Goal: Information Seeking & Learning: Learn about a topic

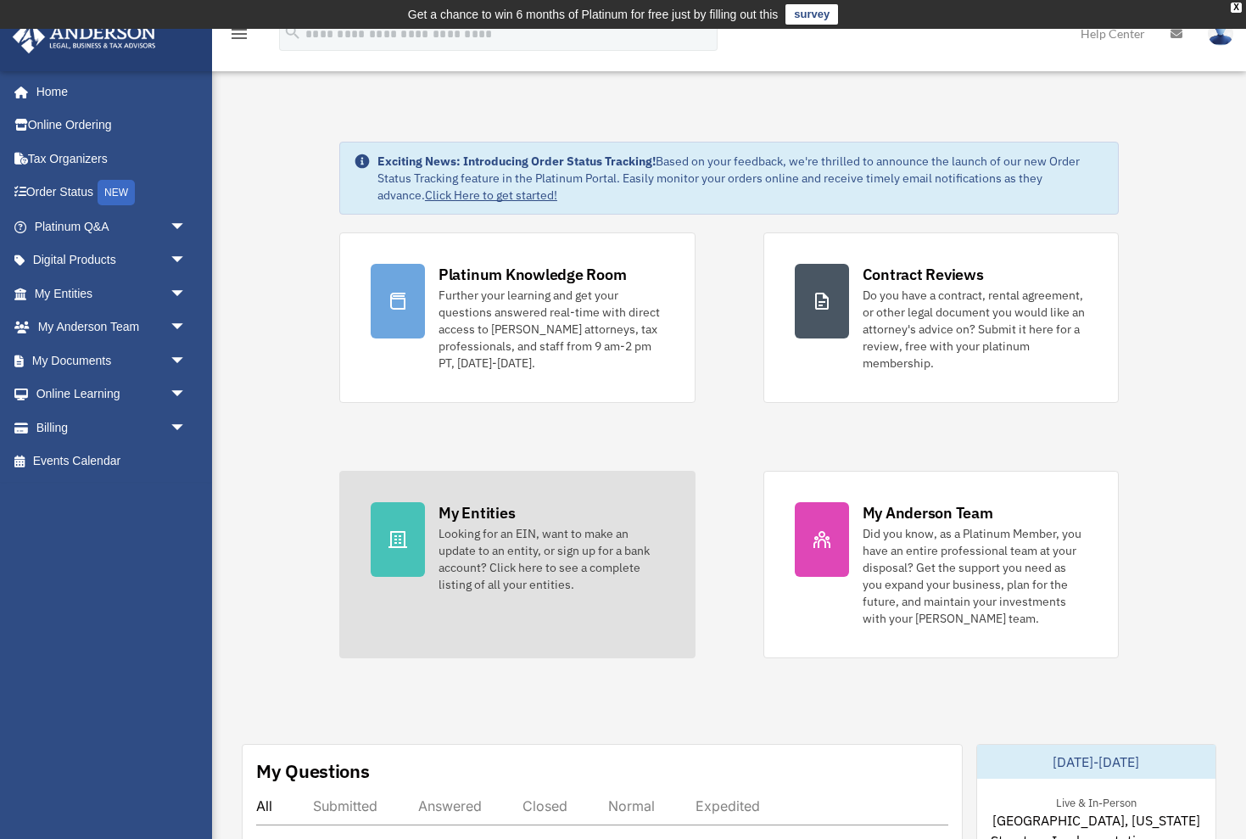
scroll to position [165, 0]
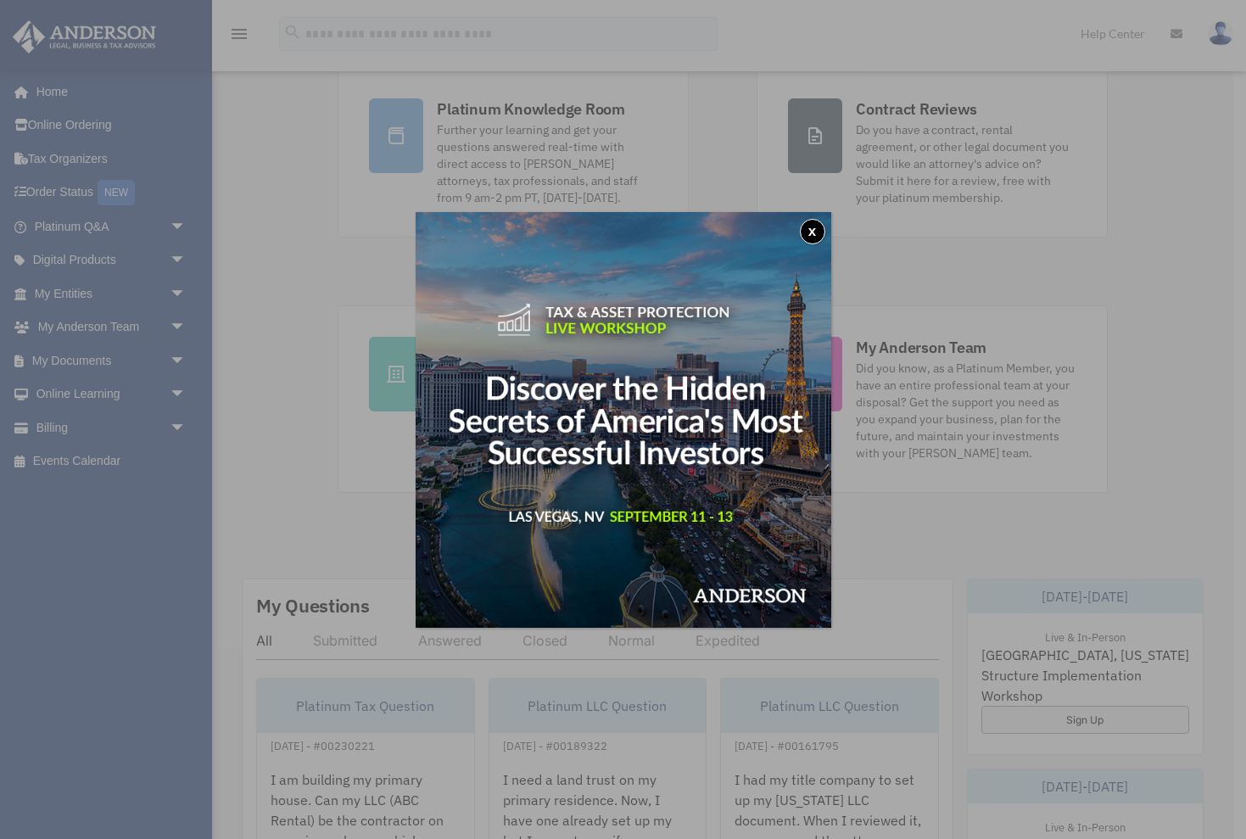
click at [818, 221] on button "x" at bounding box center [812, 231] width 25 height 25
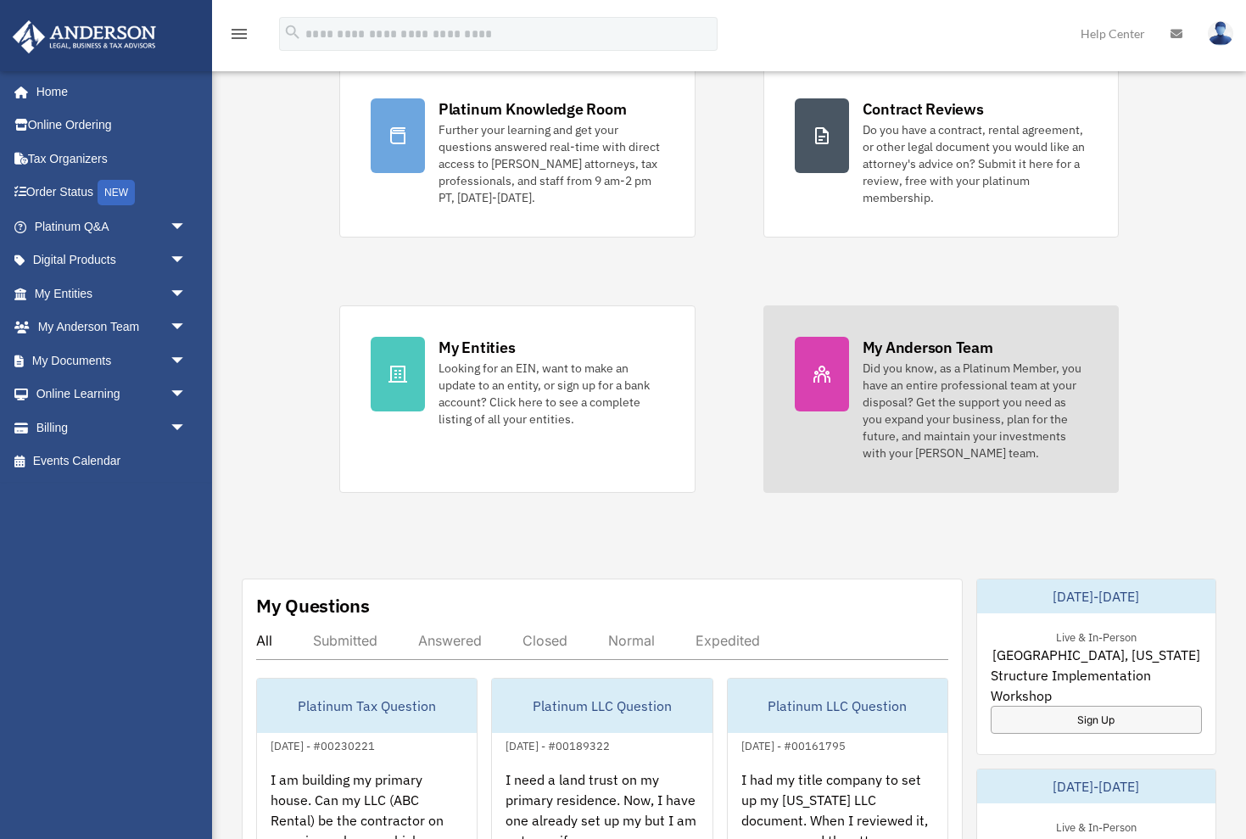
click at [918, 401] on div "Did you know, as a Platinum Member, you have an entire professional team at you…" at bounding box center [976, 411] width 226 height 102
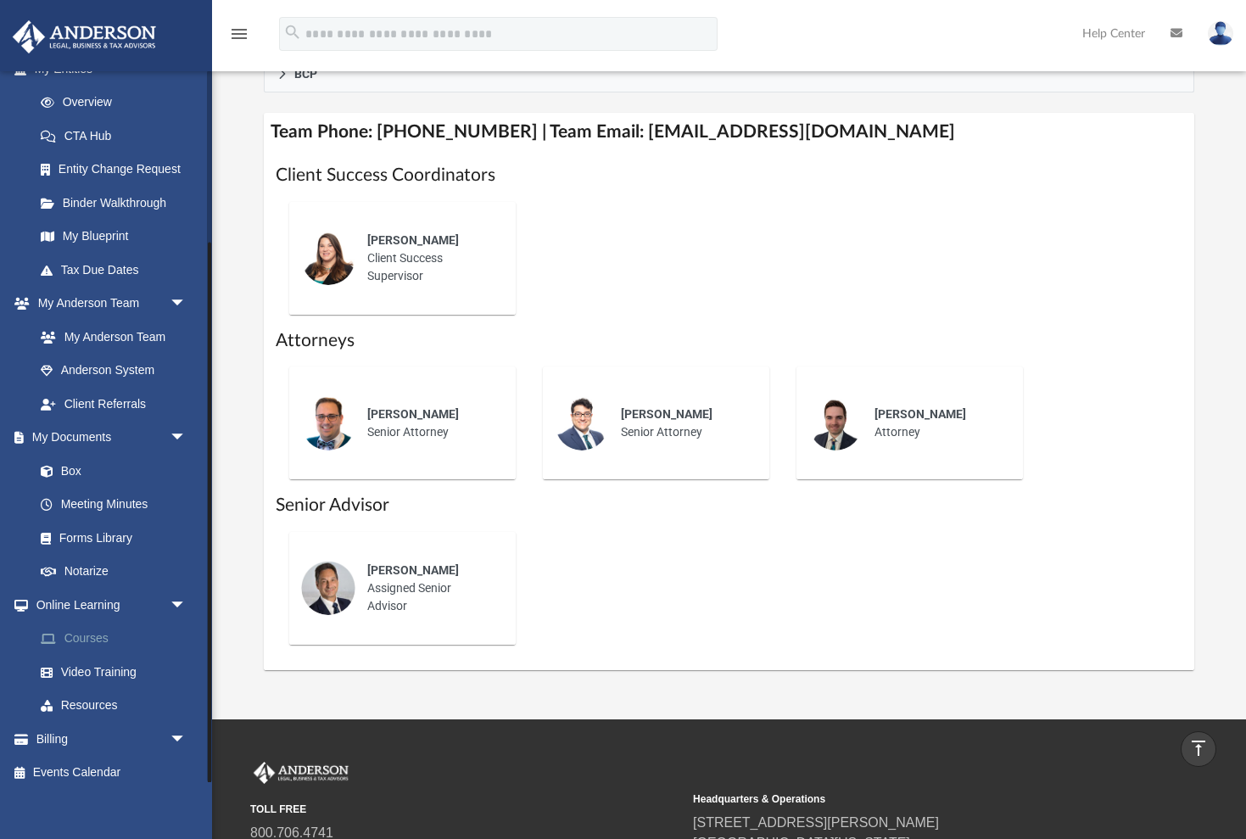
scroll to position [224, 0]
click at [103, 660] on link "Video Training" at bounding box center [118, 673] width 188 height 34
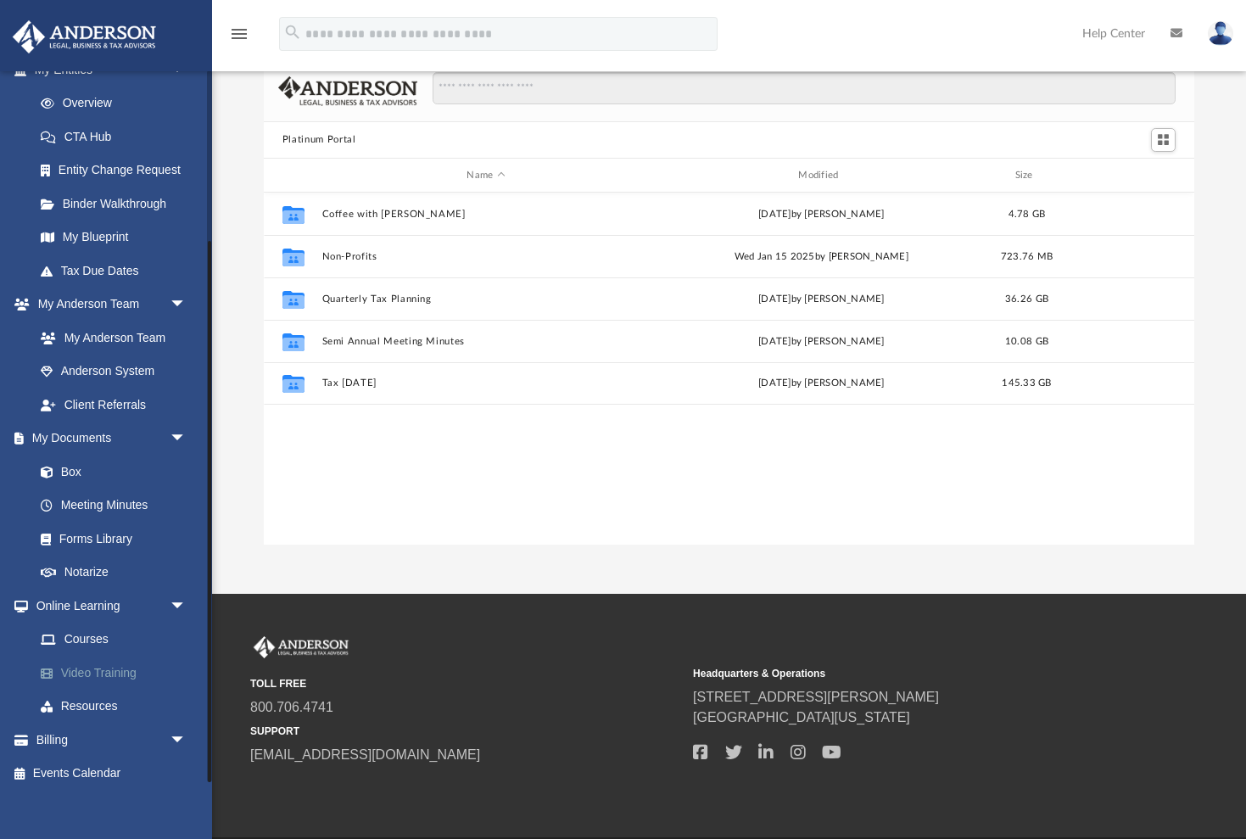
scroll to position [386, 930]
click at [107, 629] on link "Courses" at bounding box center [118, 640] width 188 height 34
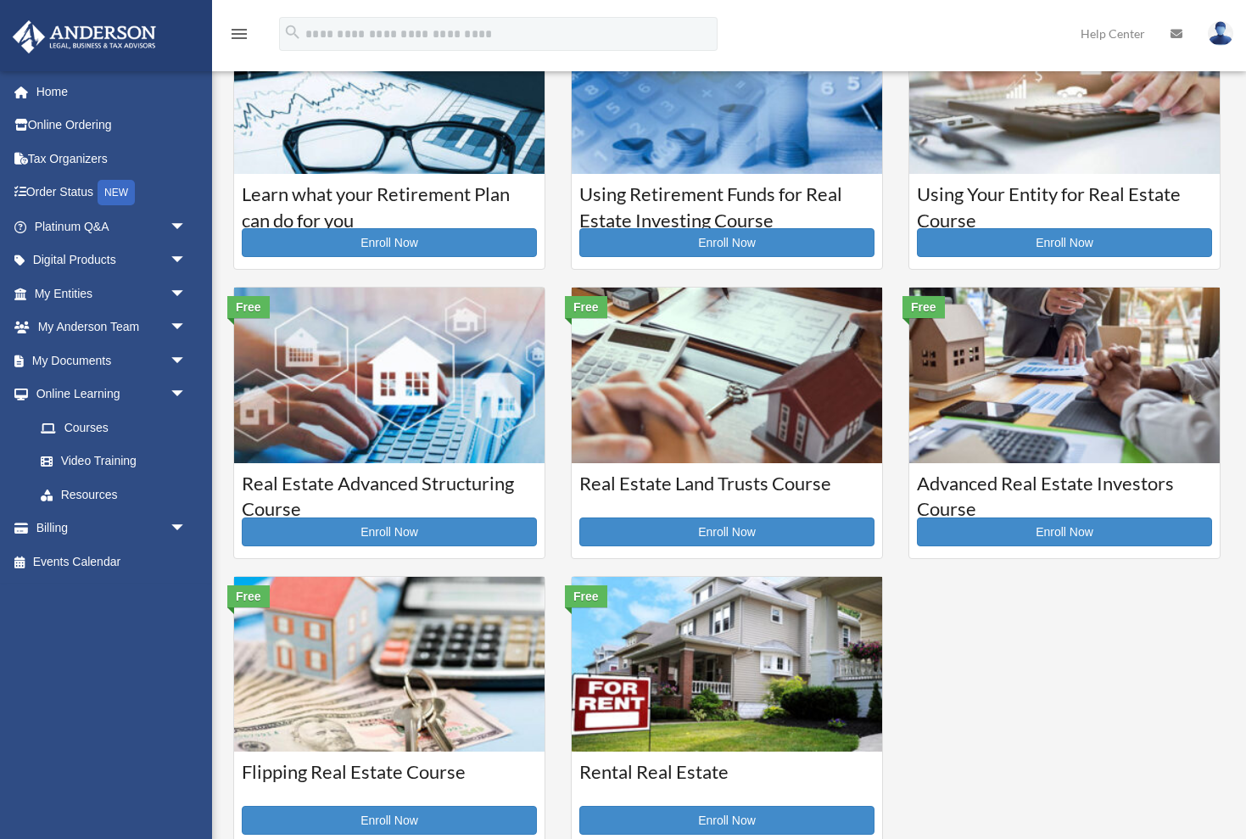
scroll to position [123, 0]
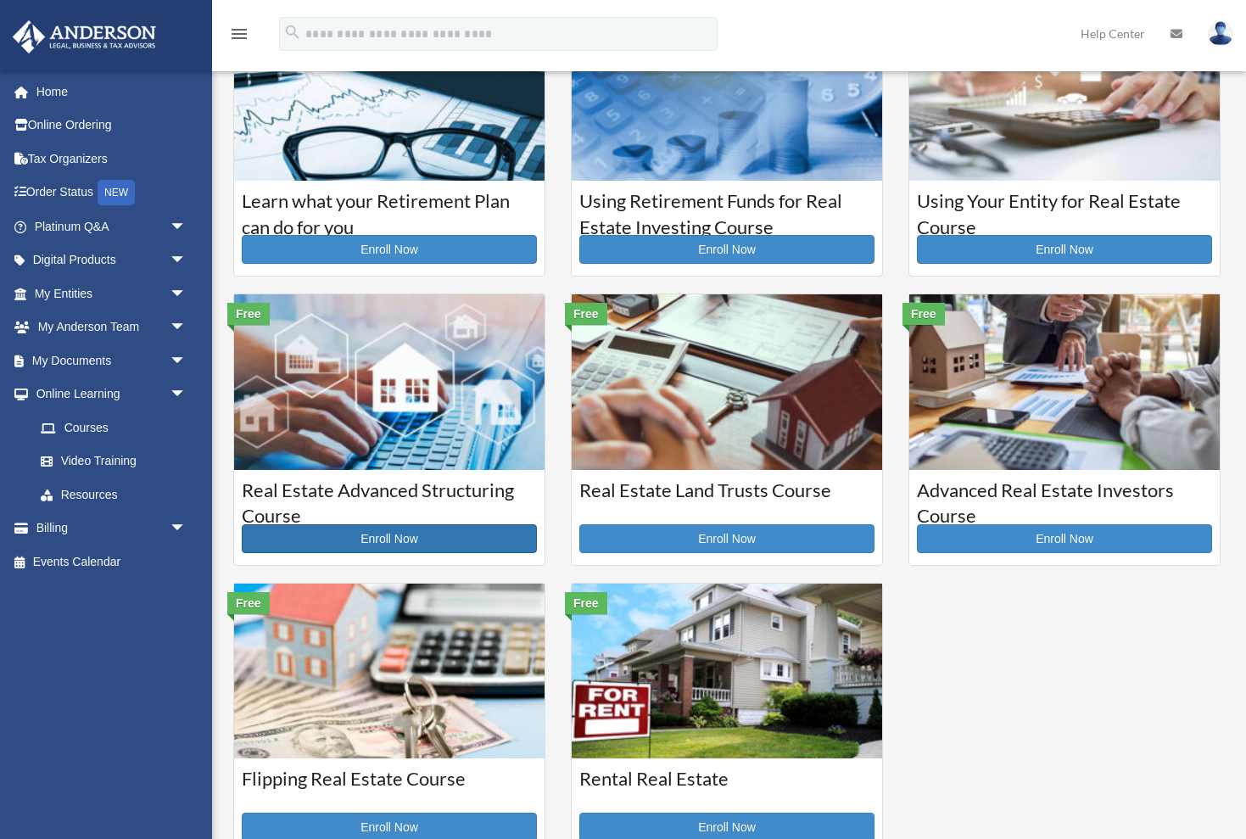
click at [398, 536] on link "Enroll Now" at bounding box center [389, 538] width 295 height 29
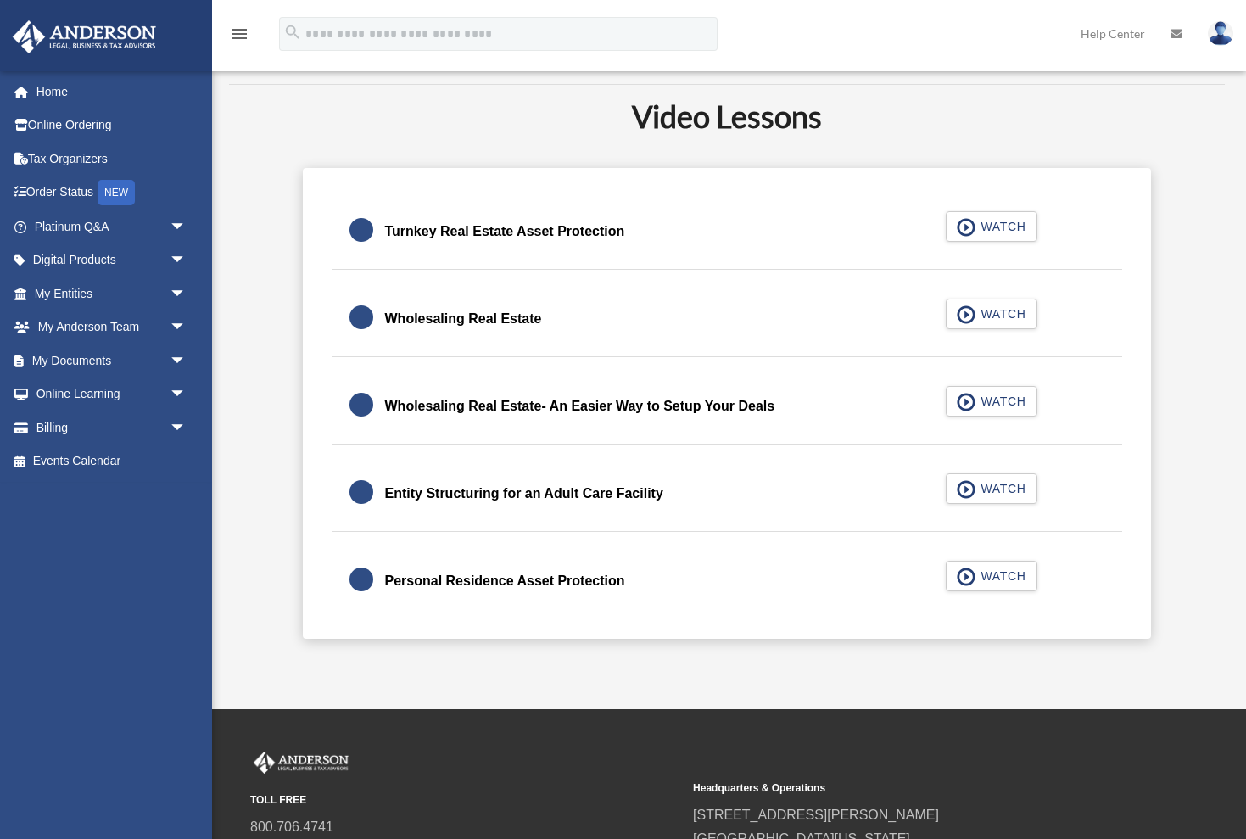
scroll to position [428, 0]
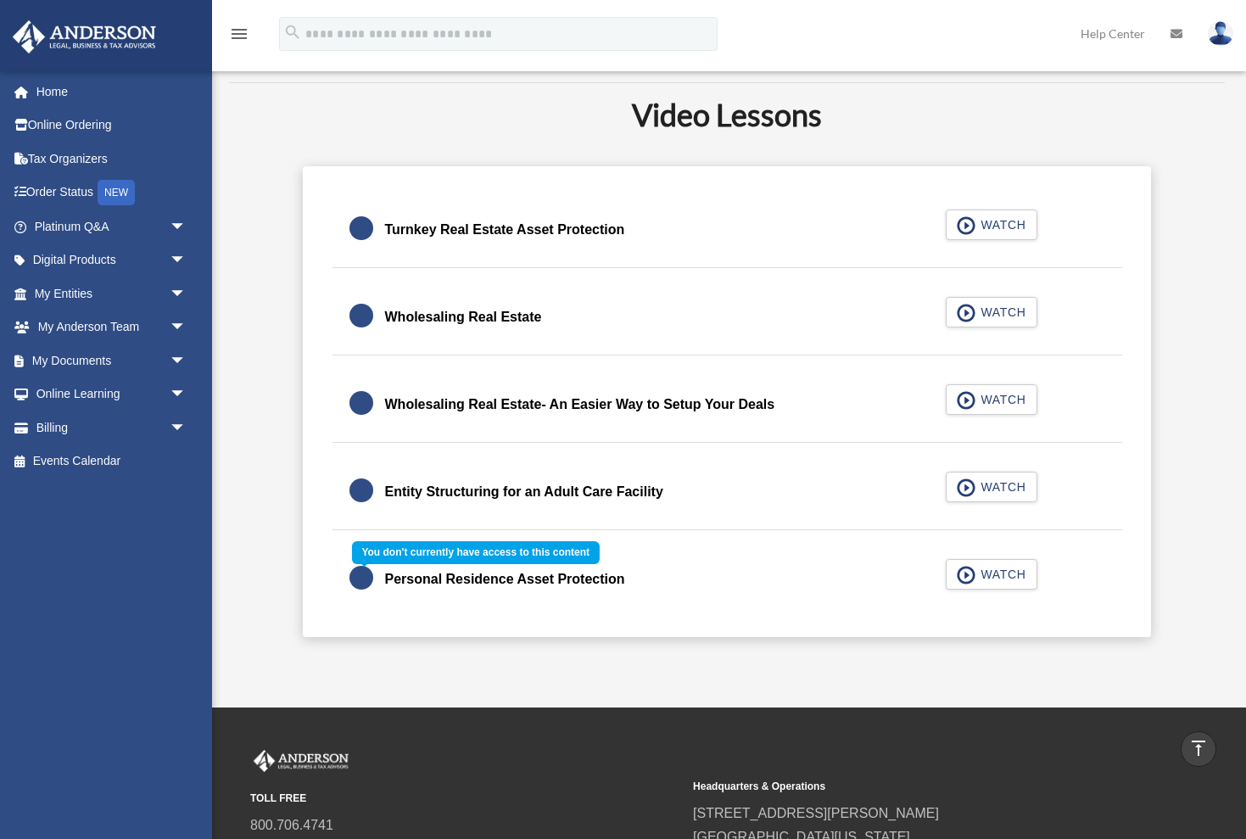
click at [997, 574] on div "Personal Residence Asset Protection WATCH" at bounding box center [726, 579] width 831 height 75
click at [960, 570] on div "Personal Residence Asset Protection WATCH" at bounding box center [726, 579] width 831 height 75
click at [1000, 578] on div "Personal Residence Asset Protection WATCH" at bounding box center [726, 579] width 831 height 75
click at [999, 577] on div "Personal Residence Asset Protection WATCH" at bounding box center [726, 579] width 831 height 75
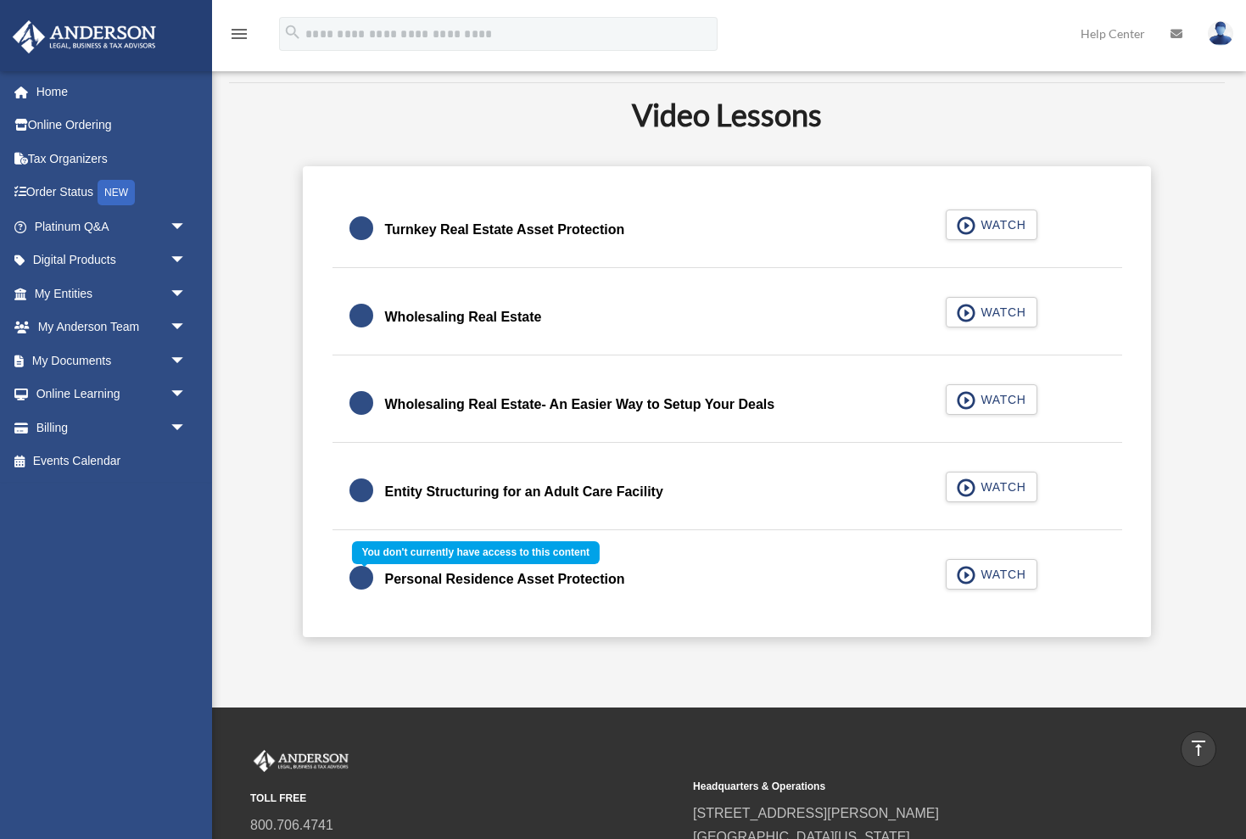
click at [994, 572] on div "Personal Residence Asset Protection WATCH" at bounding box center [726, 579] width 831 height 75
click at [468, 581] on div "Personal Residence Asset Protection WATCH" at bounding box center [726, 579] width 831 height 75
click at [989, 584] on div "Personal Residence Asset Protection WATCH" at bounding box center [726, 579] width 831 height 75
click at [162, 389] on link "Online Learning arrow_drop_down" at bounding box center [112, 394] width 200 height 34
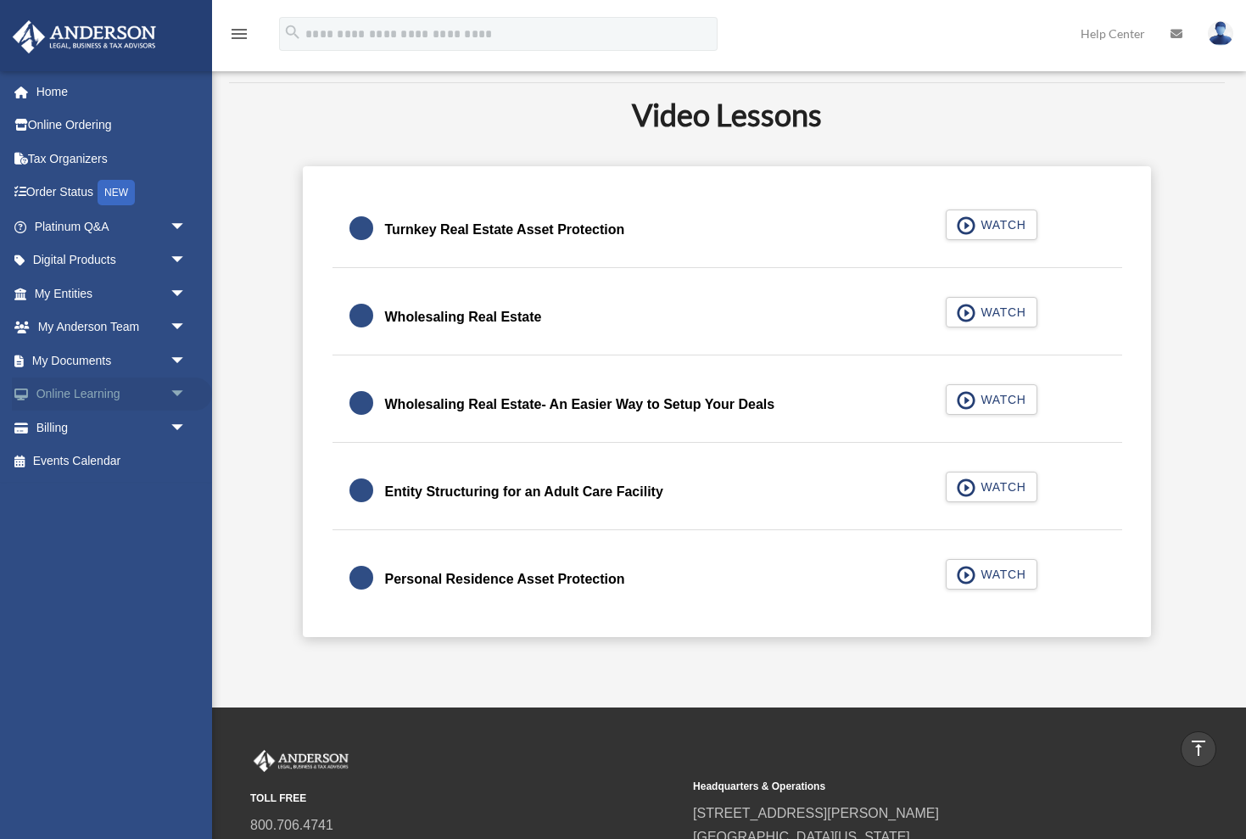
click at [176, 387] on span "arrow_drop_down" at bounding box center [187, 394] width 34 height 35
click at [176, 387] on span "arrow_drop_up" at bounding box center [187, 394] width 34 height 35
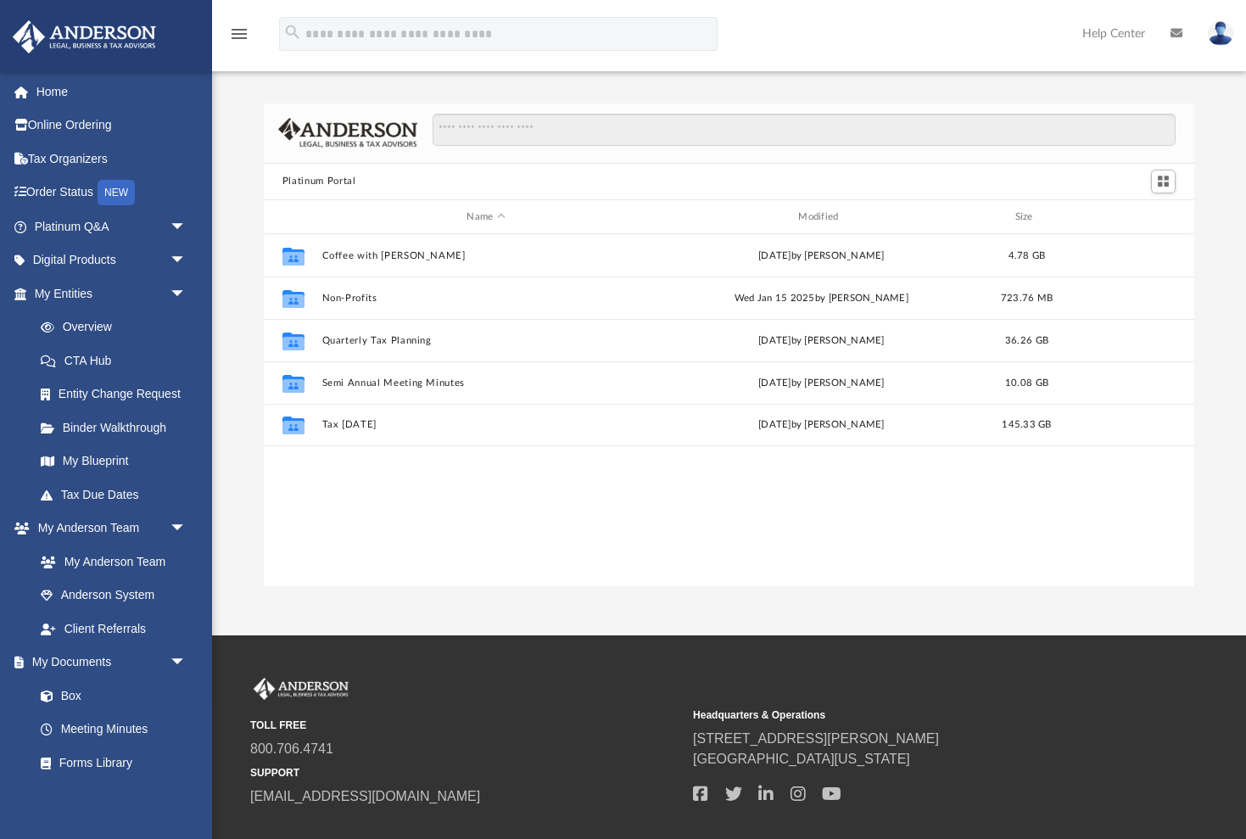
scroll to position [386, 930]
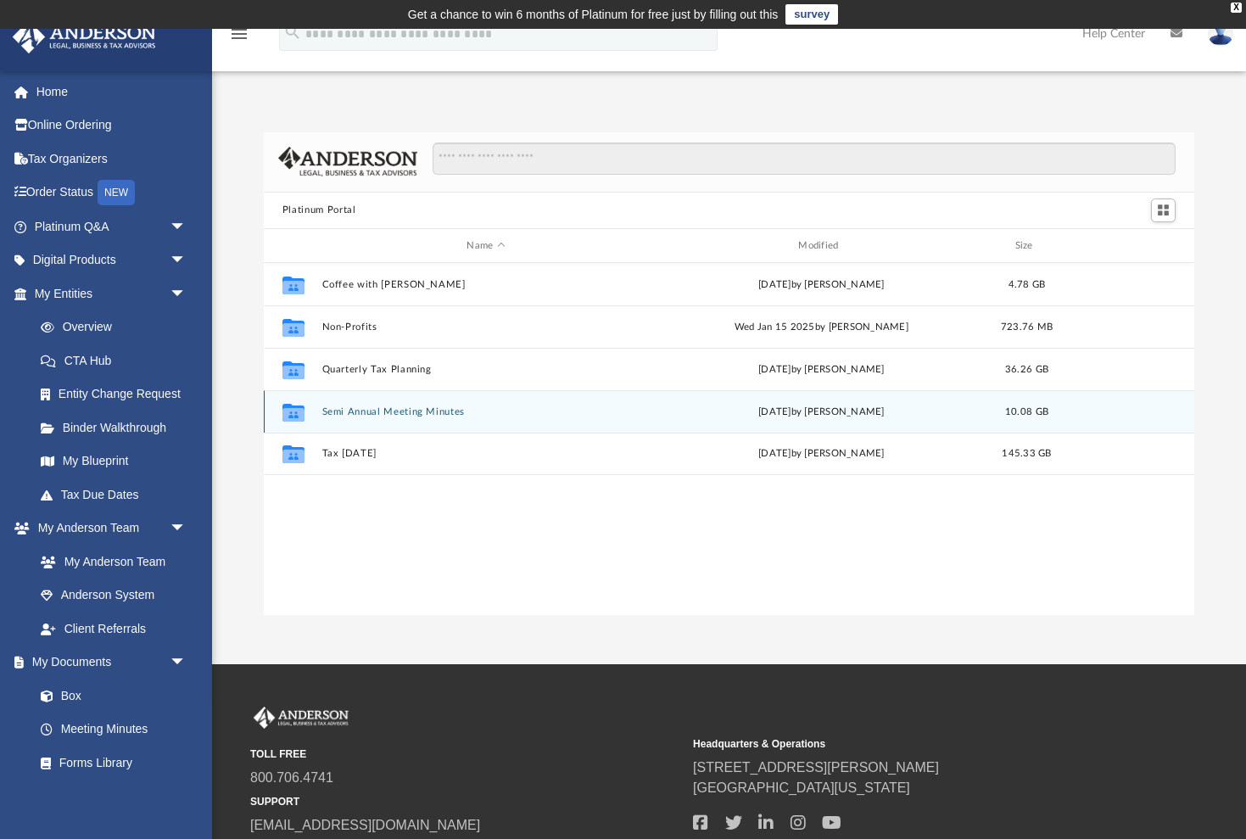
click at [288, 418] on icon "grid" at bounding box center [293, 415] width 22 height 14
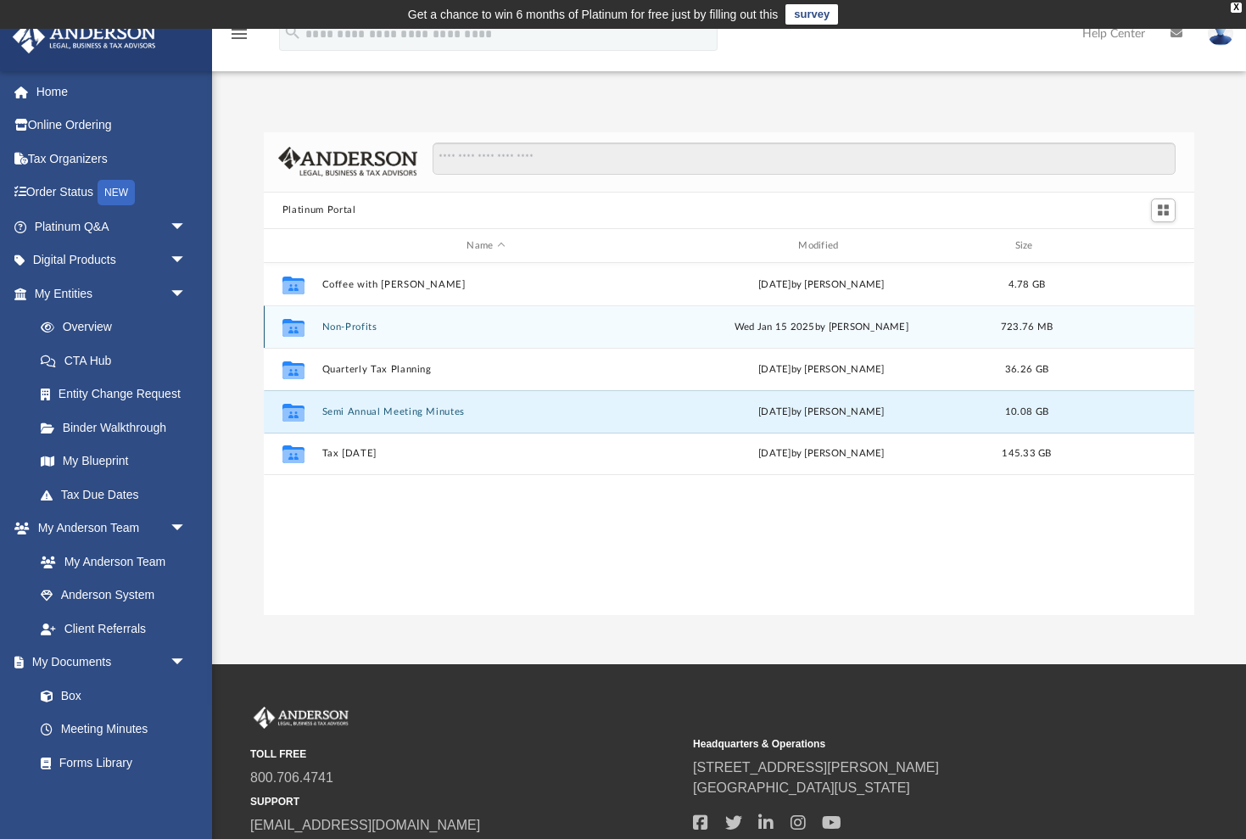
click at [292, 325] on icon "grid" at bounding box center [293, 330] width 22 height 14
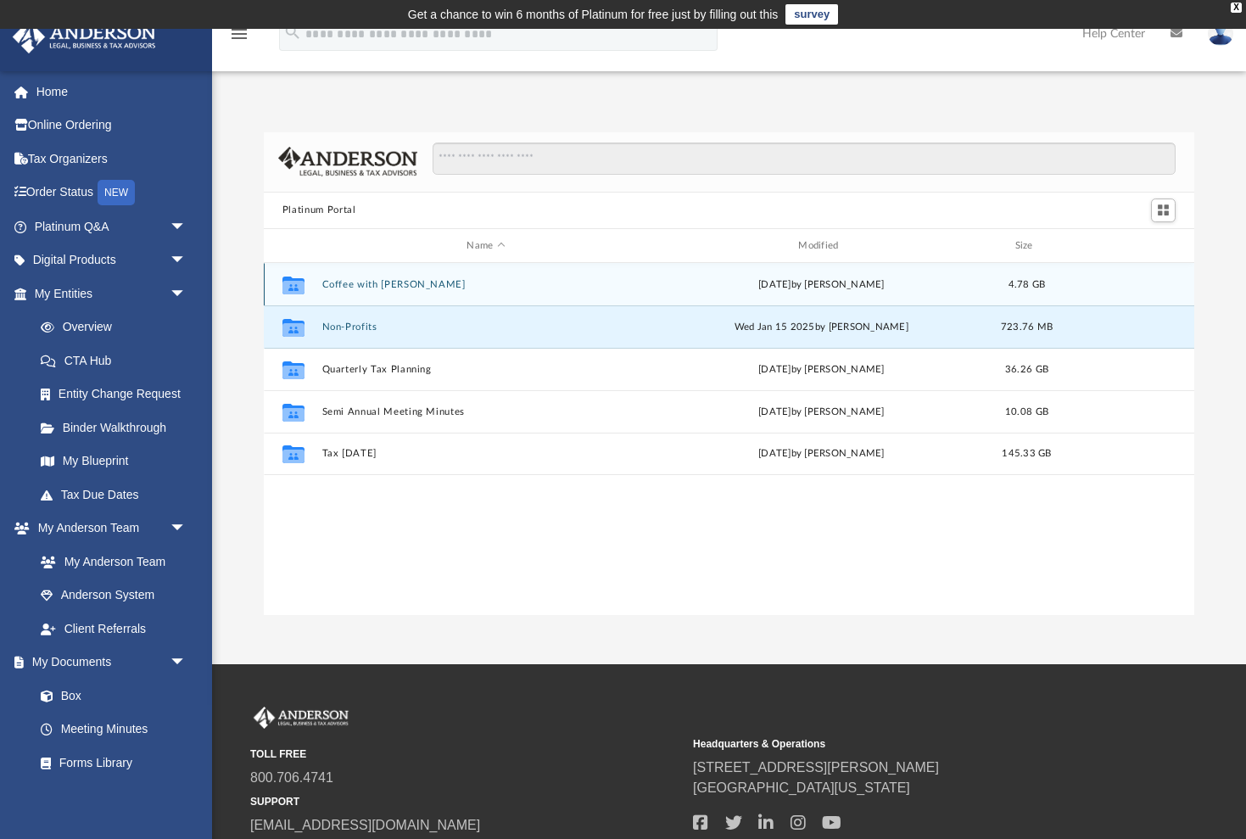
click at [290, 286] on icon "grid" at bounding box center [293, 288] width 22 height 14
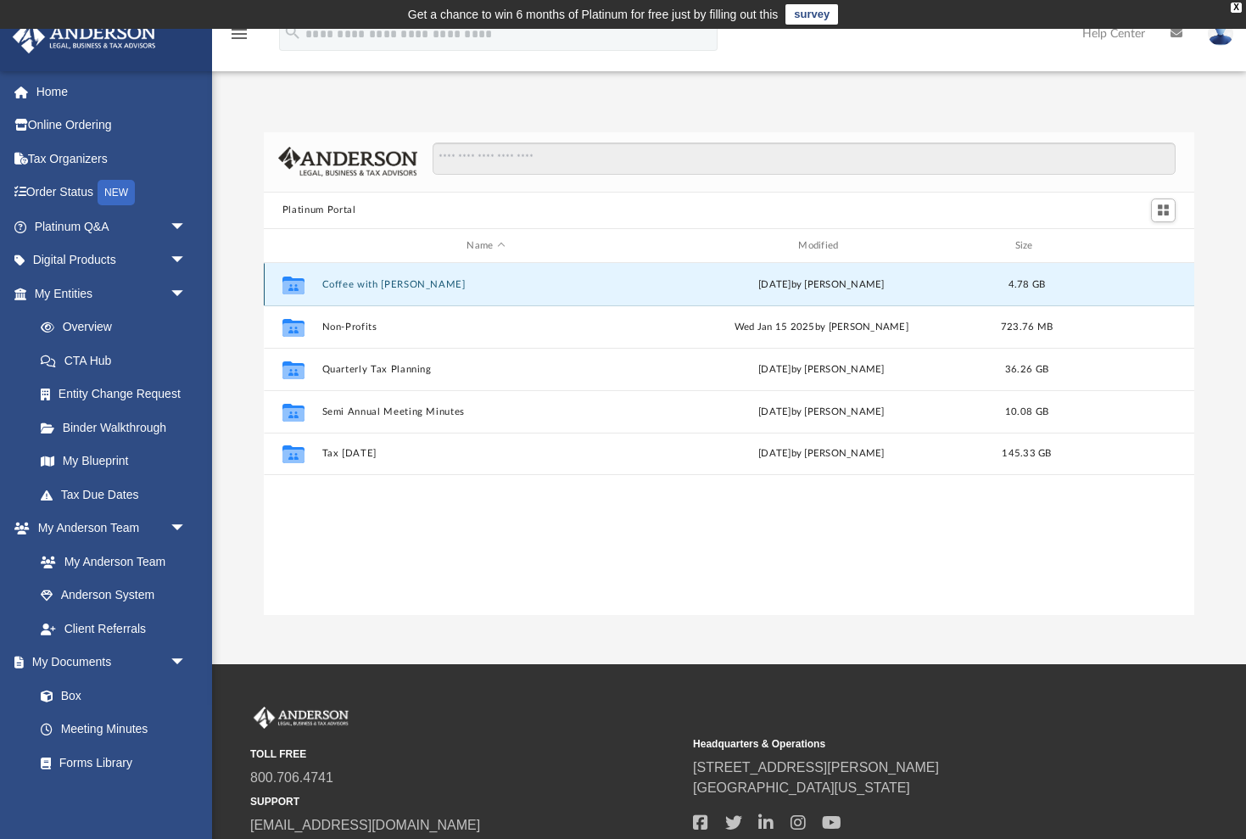
click at [290, 286] on icon "grid" at bounding box center [293, 288] width 22 height 14
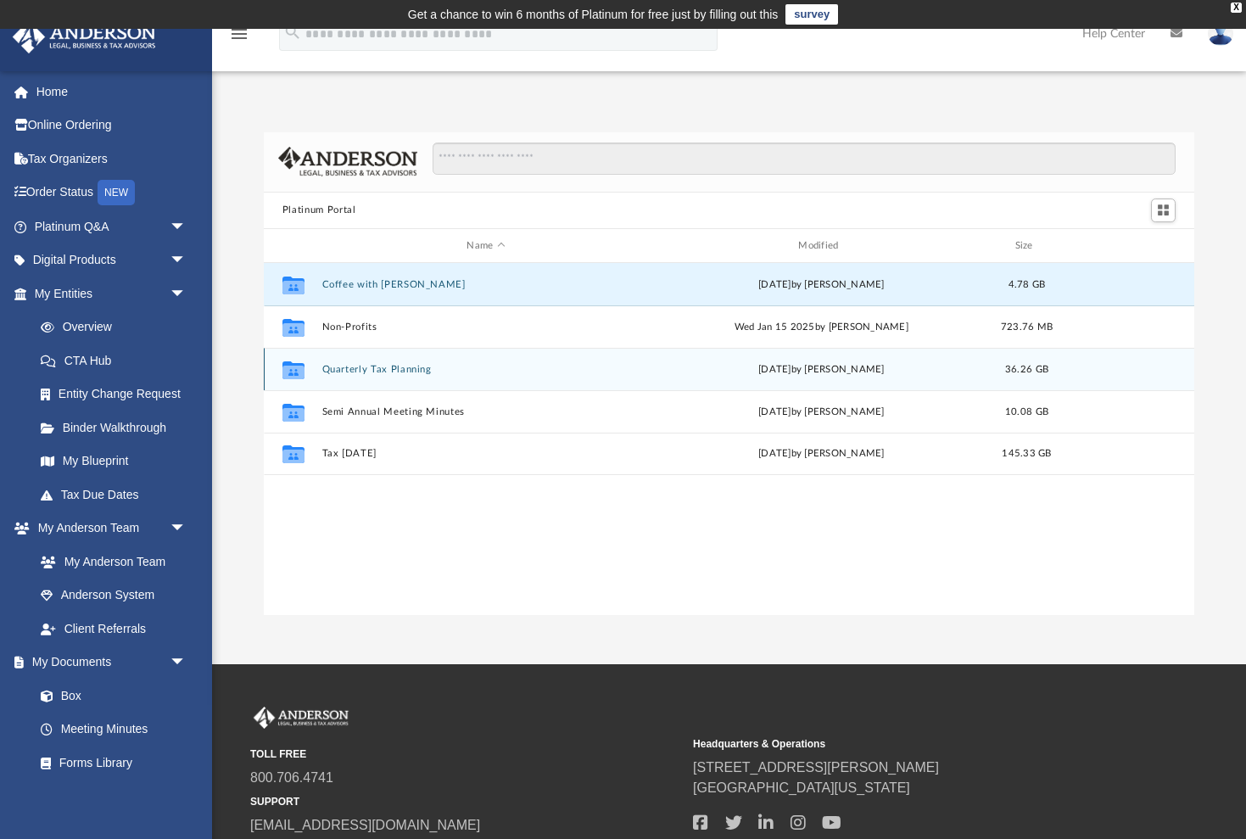
click at [287, 370] on icon "grid" at bounding box center [293, 373] width 22 height 14
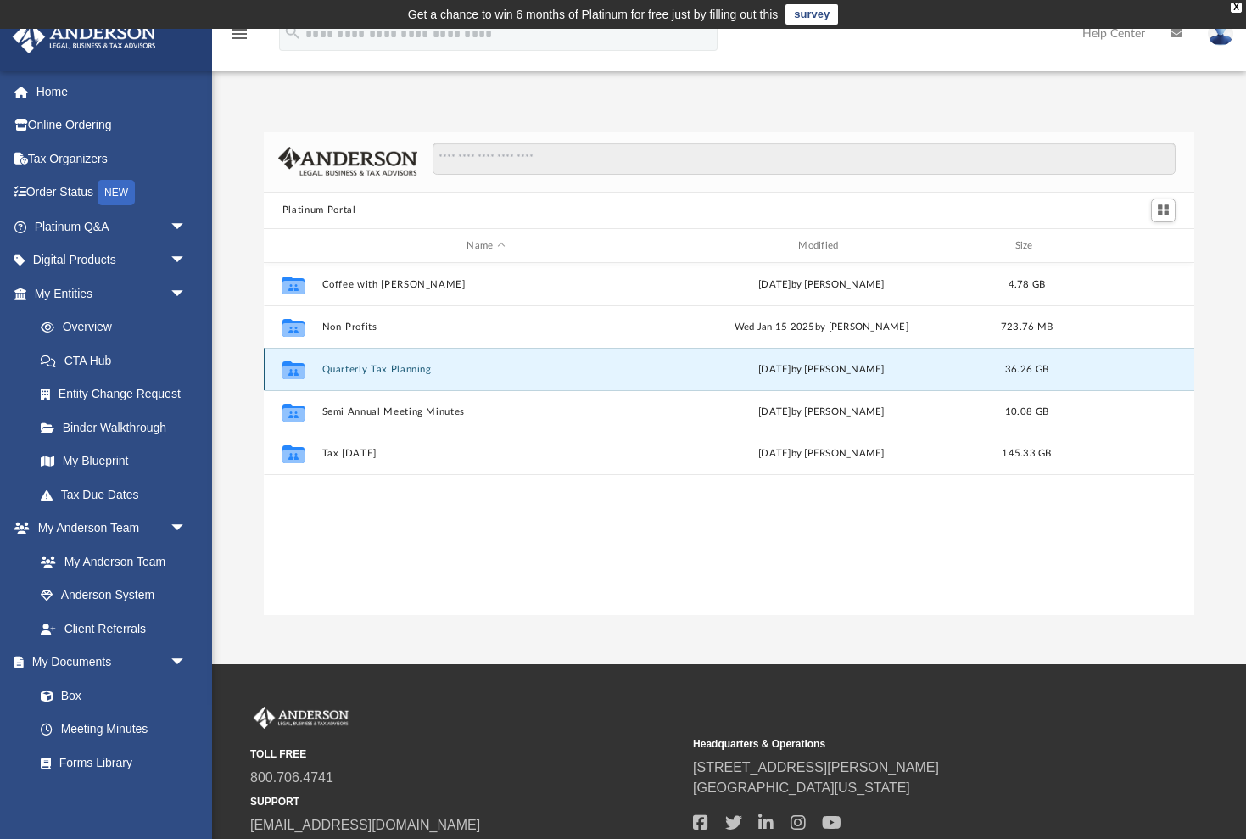
click at [287, 370] on icon "grid" at bounding box center [293, 373] width 22 height 14
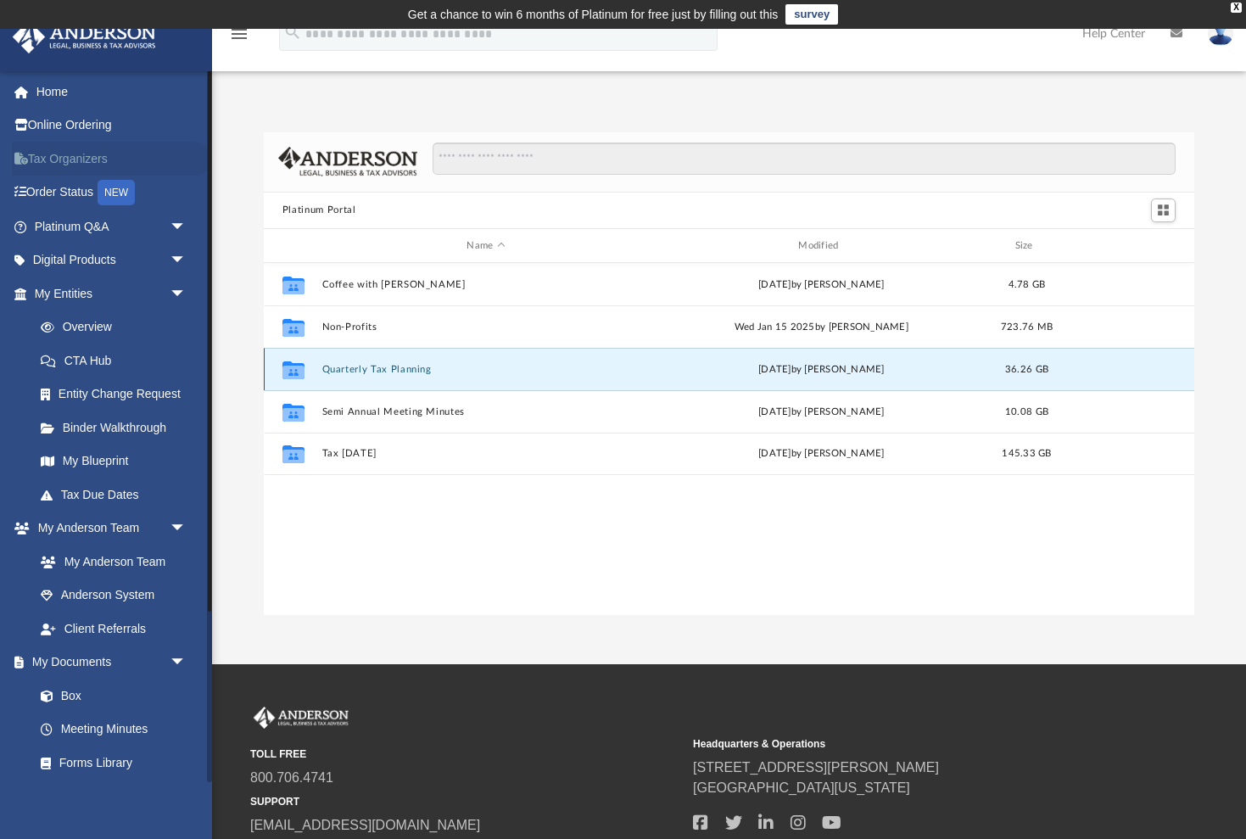
scroll to position [0, 0]
click at [92, 555] on link "My Anderson Team" at bounding box center [118, 562] width 188 height 34
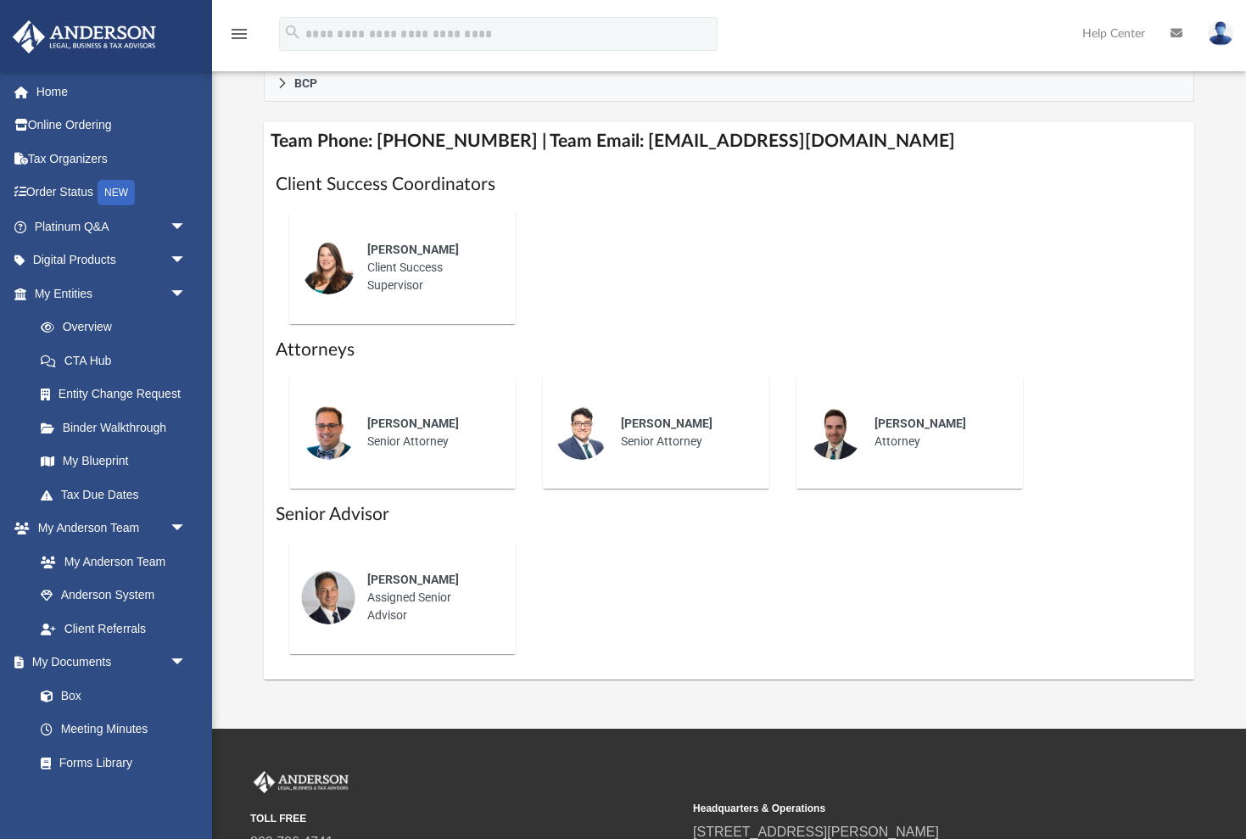
scroll to position [649, 0]
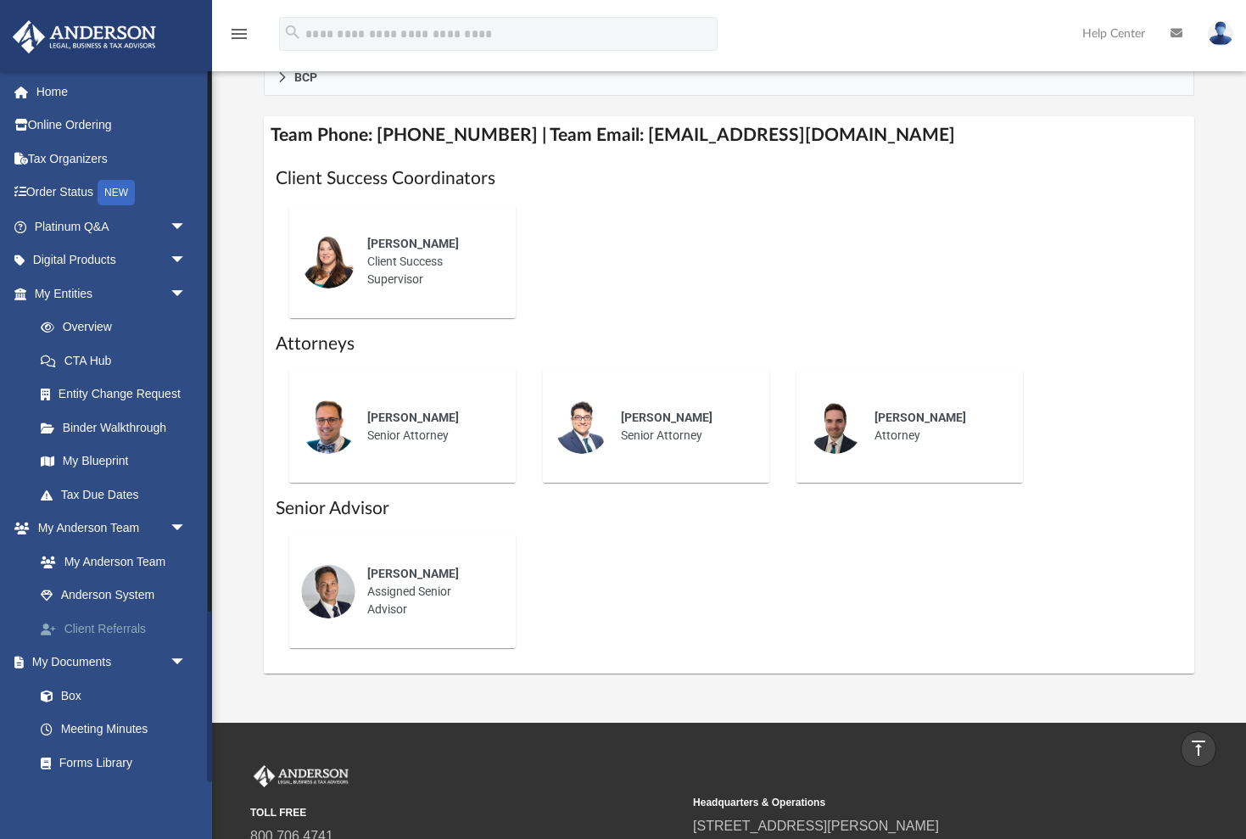
click at [98, 627] on link "Client Referrals" at bounding box center [118, 629] width 188 height 34
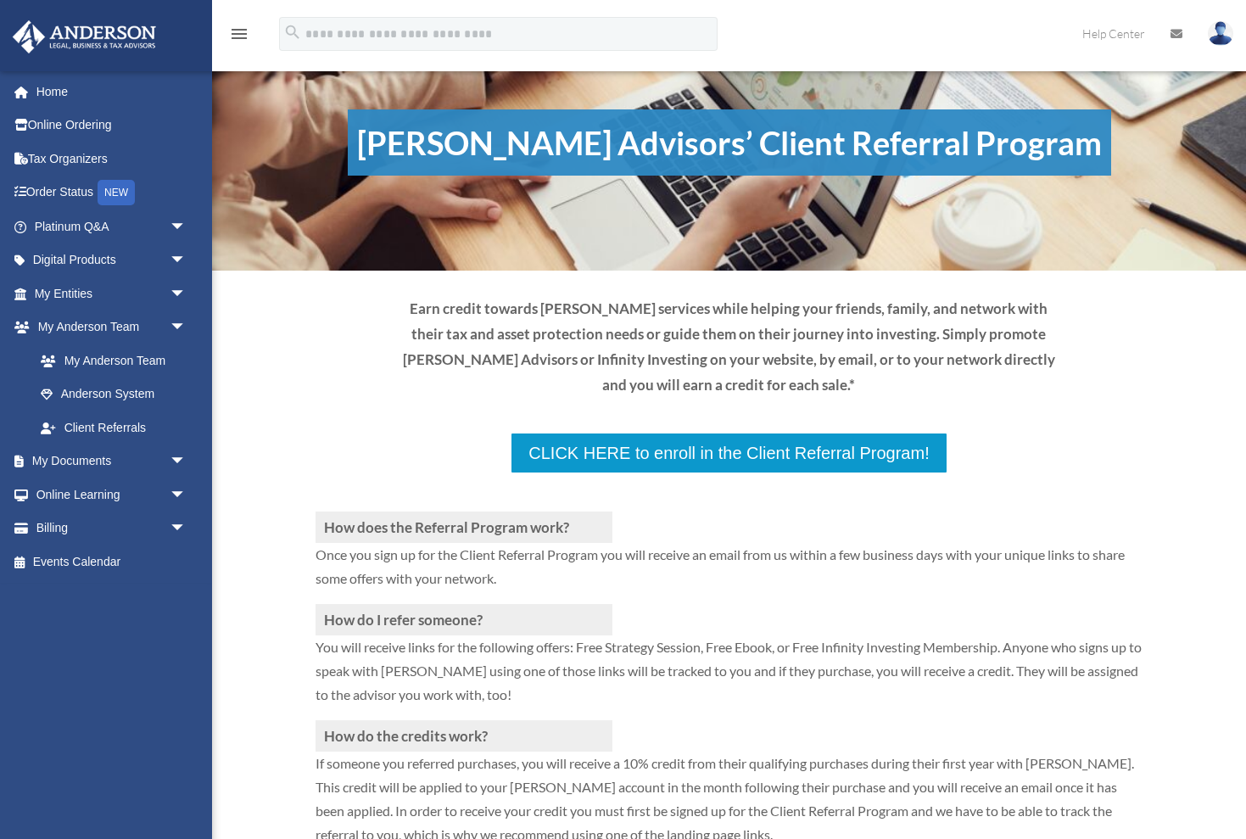
click at [98, 625] on div "valerie@focusworksllc.net Sign Out valerie@focusworksllc.net Home Online Orderi…" at bounding box center [106, 426] width 212 height 712
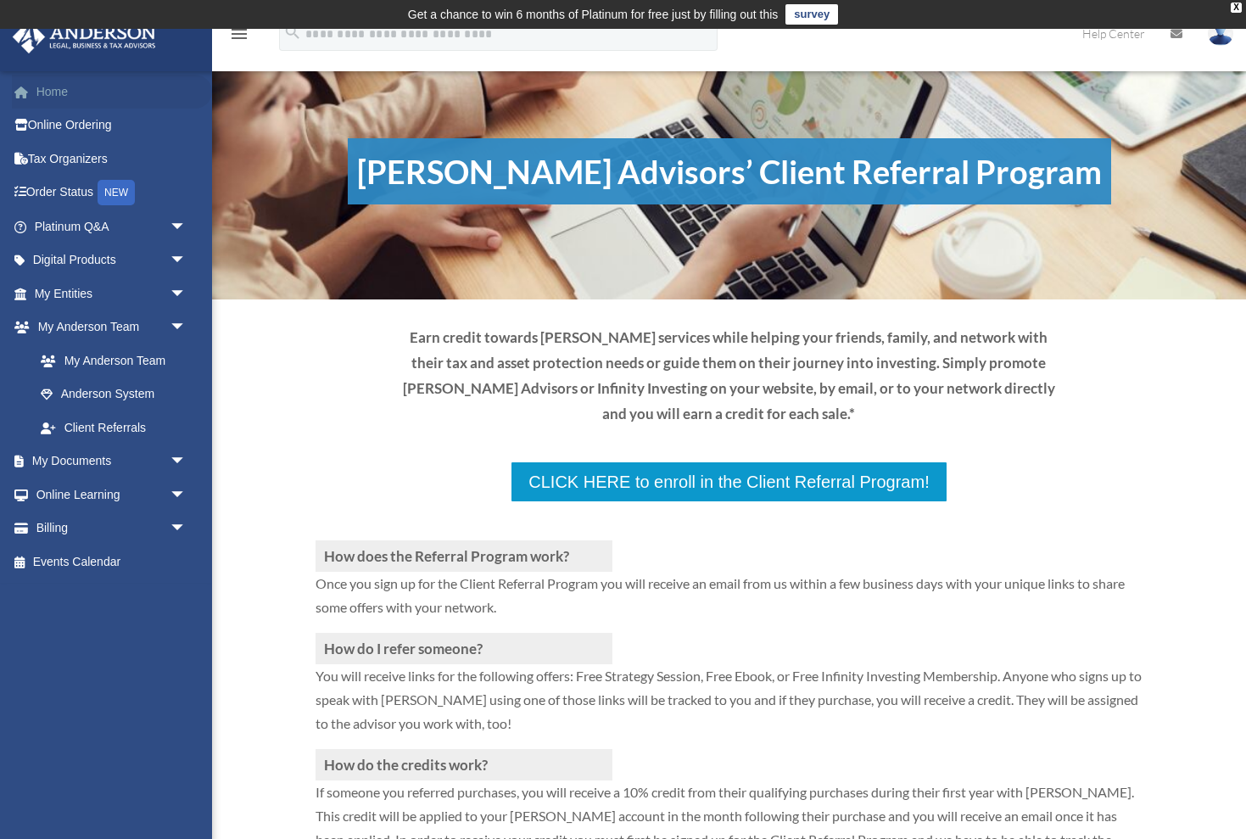
click at [64, 91] on link "Home" at bounding box center [112, 92] width 200 height 34
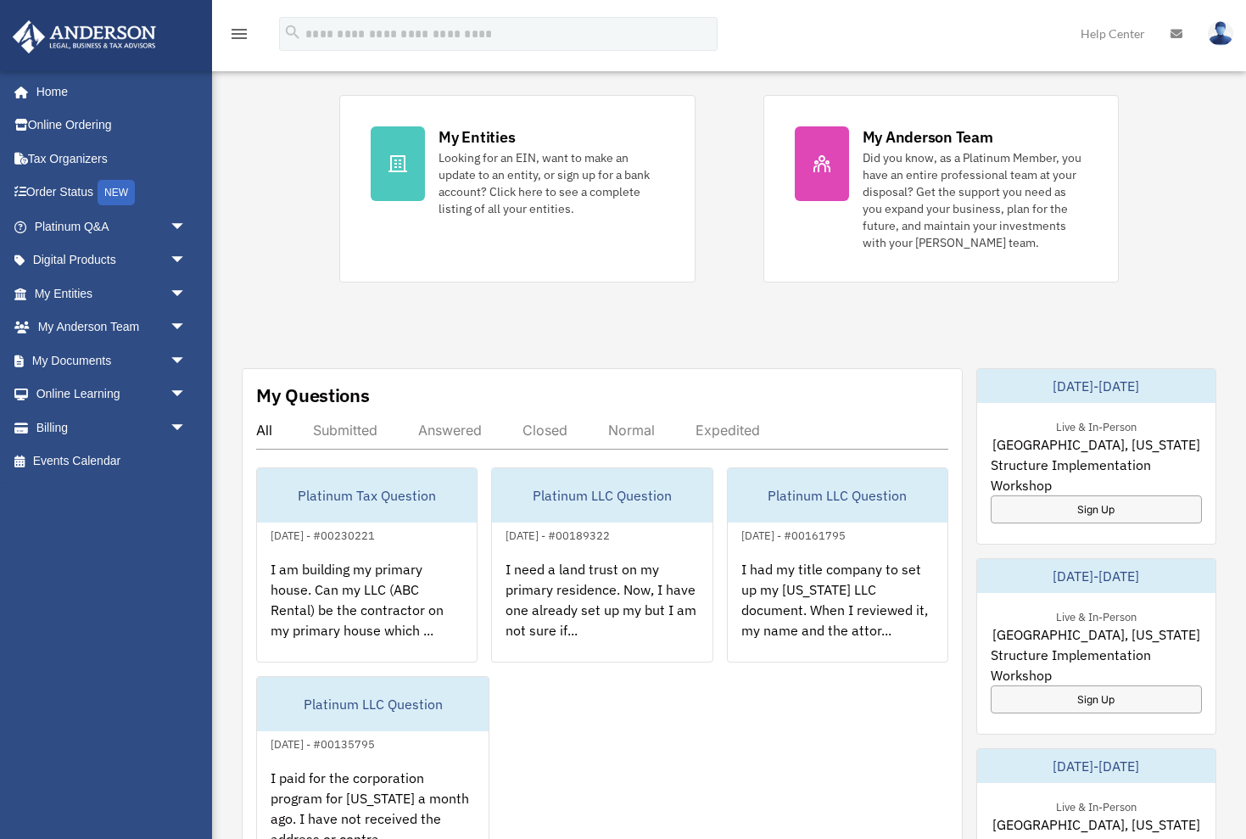
scroll to position [380, 0]
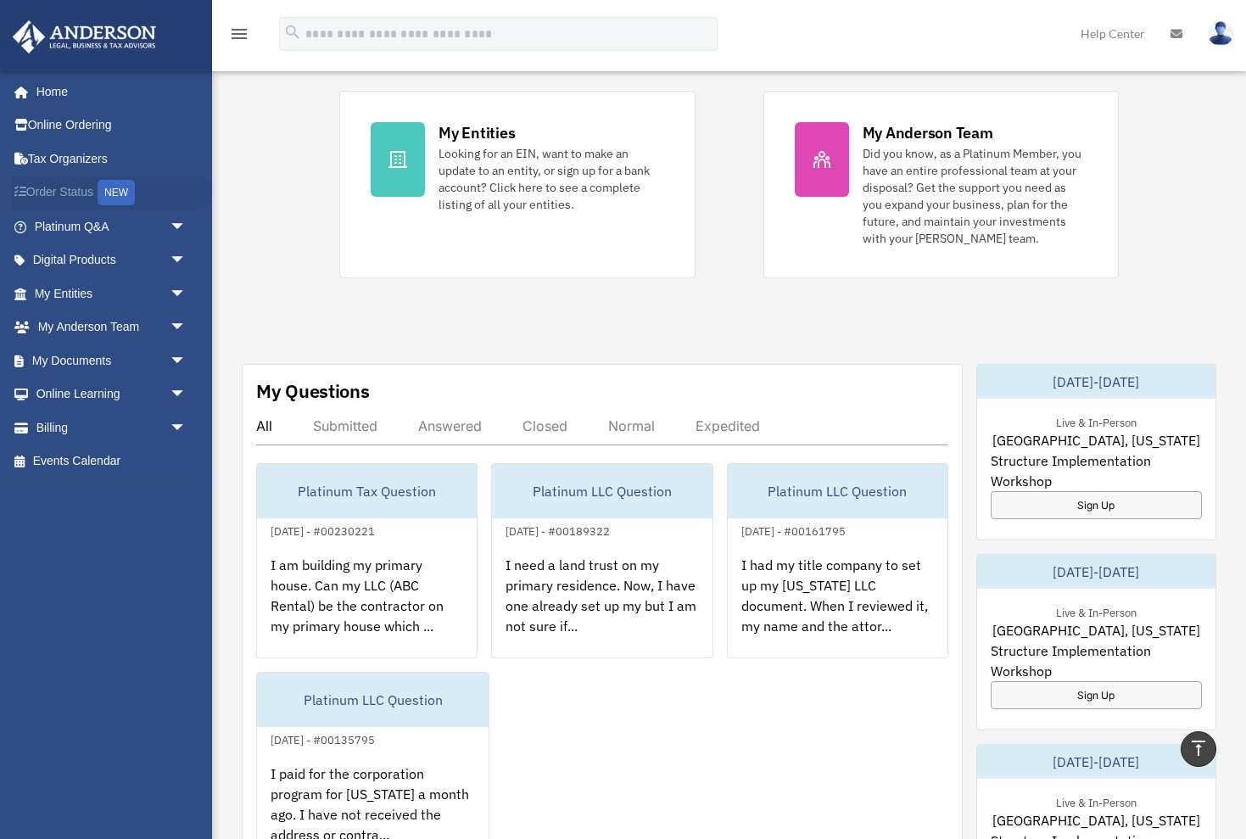
click at [75, 194] on link "Order Status NEW" at bounding box center [112, 193] width 200 height 35
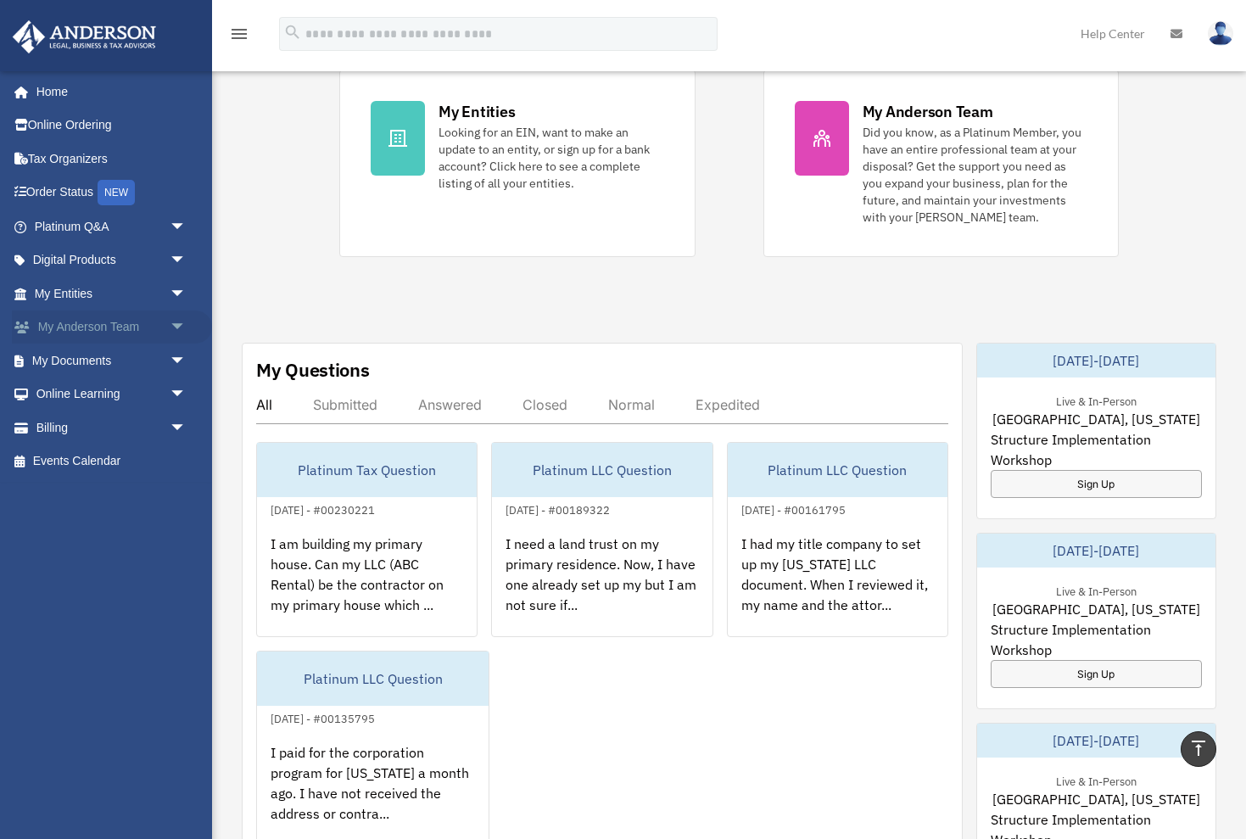
click at [173, 321] on span "arrow_drop_down" at bounding box center [187, 327] width 34 height 35
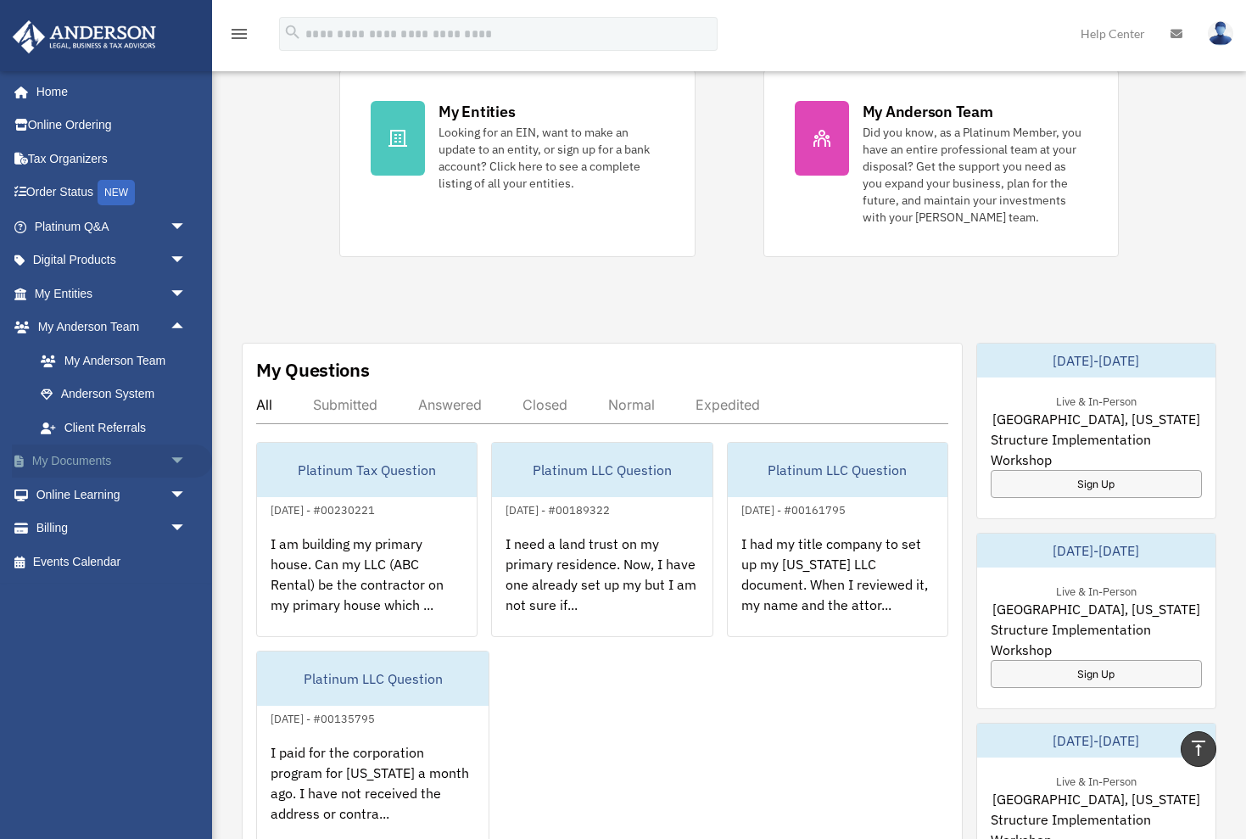
click at [175, 461] on span "arrow_drop_down" at bounding box center [187, 461] width 34 height 35
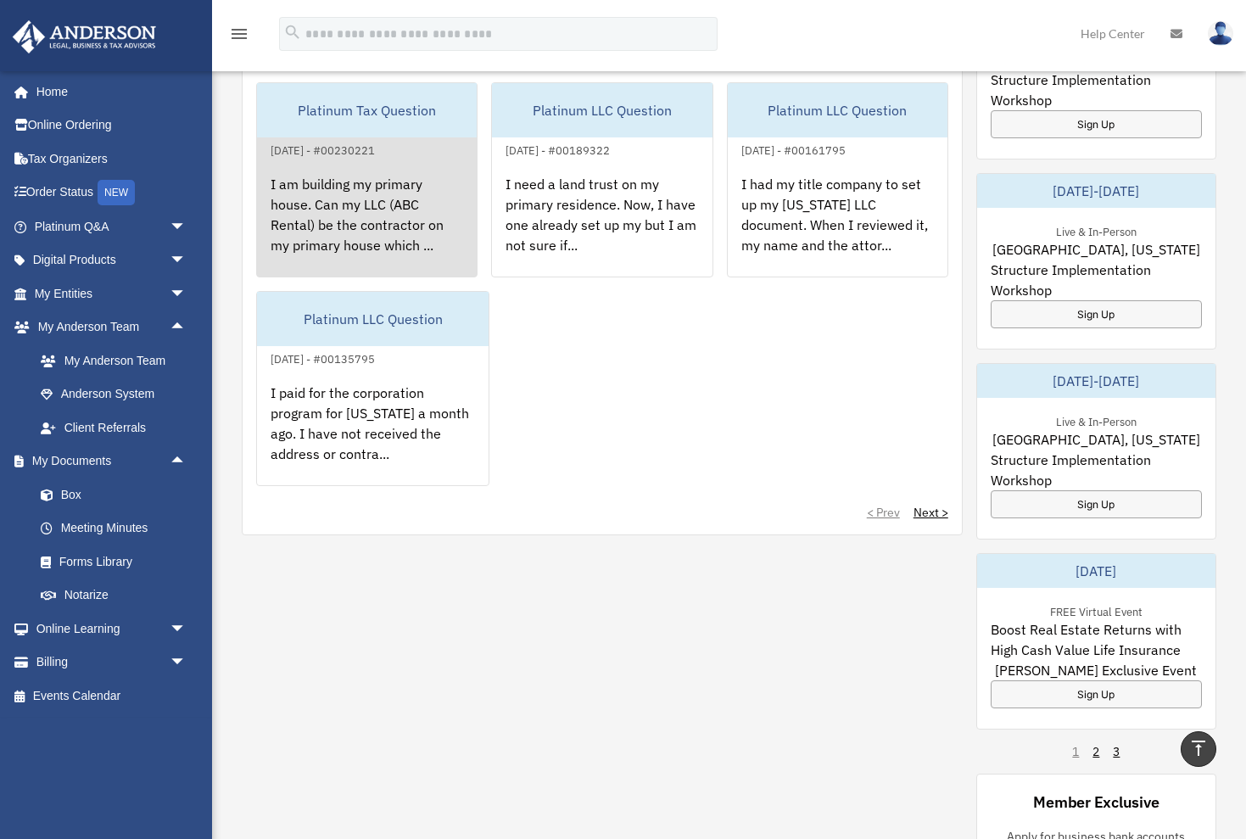
scroll to position [763, 0]
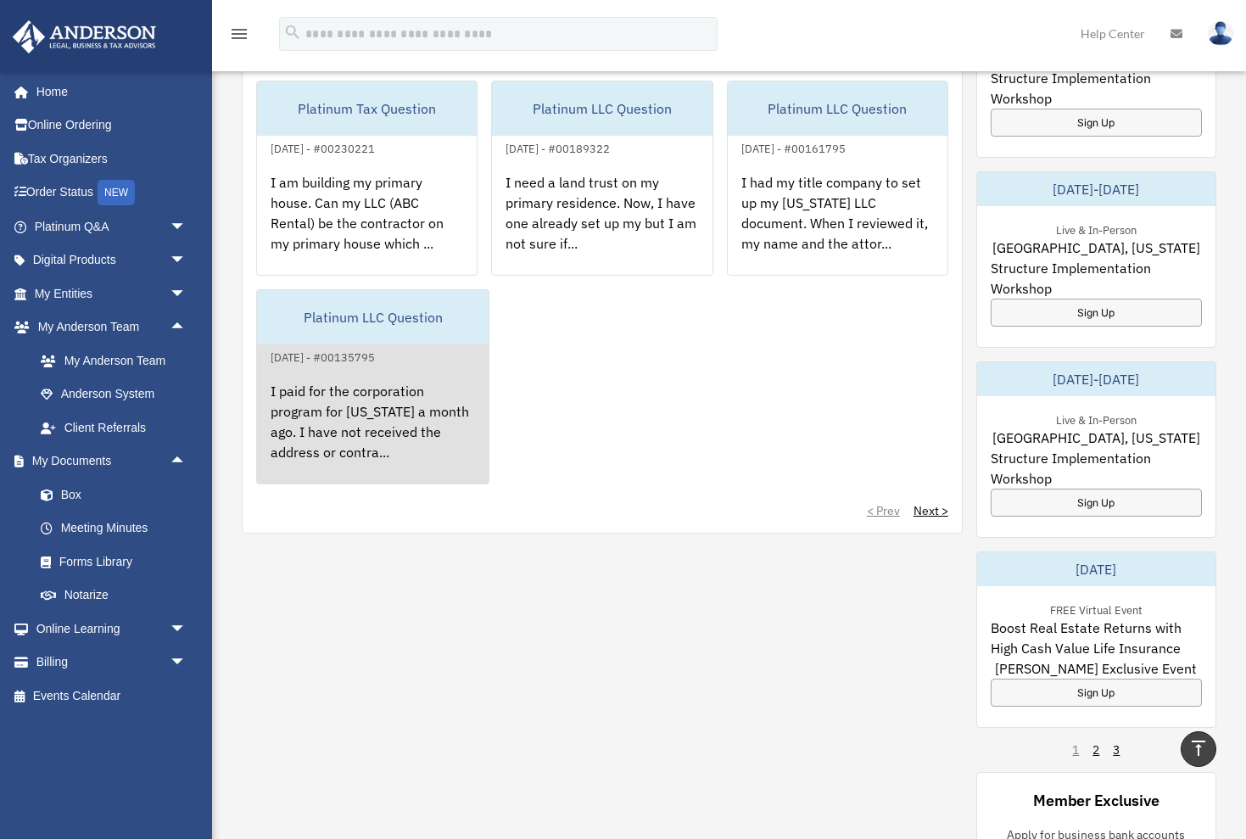
click at [359, 320] on div "Platinum LLC Question" at bounding box center [373, 317] width 232 height 54
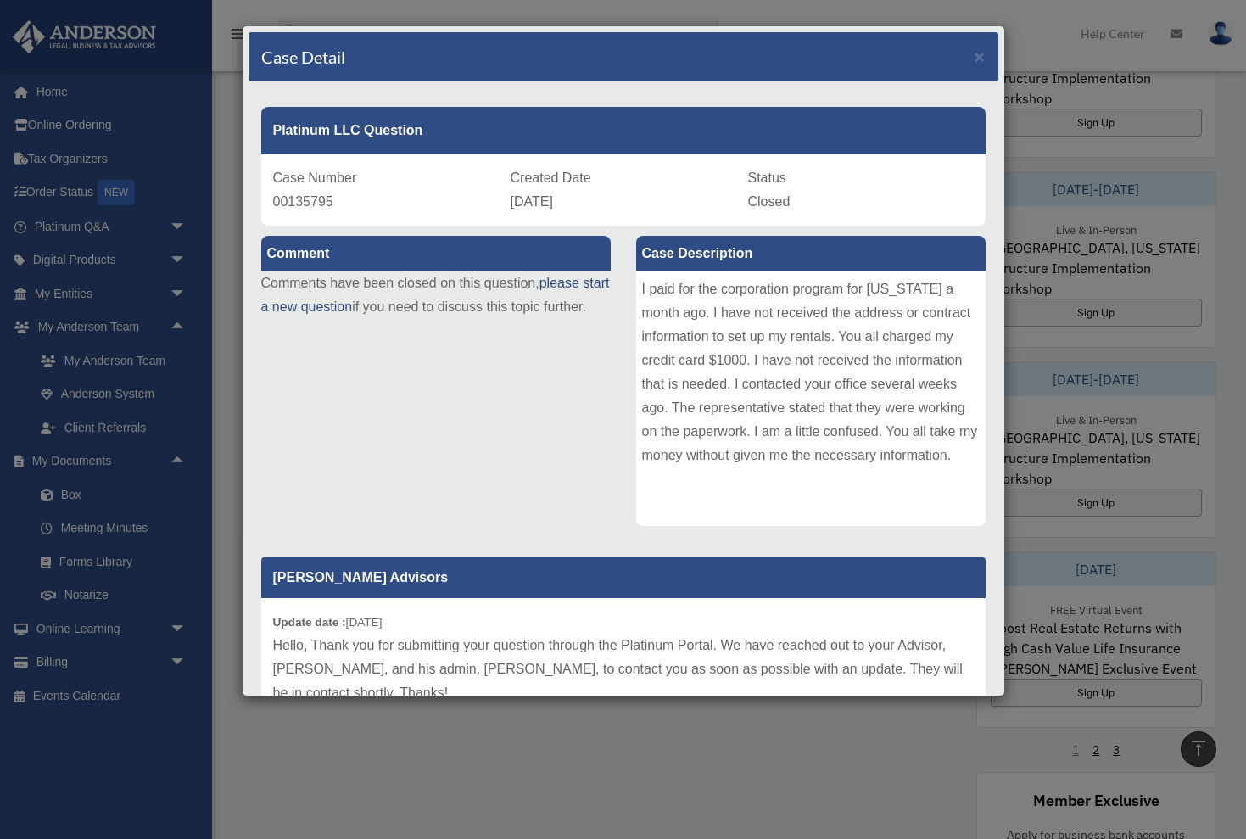
scroll to position [0, 0]
click at [971, 57] on div "Case Detail ×" at bounding box center [624, 57] width 750 height 50
click at [980, 56] on span "×" at bounding box center [980, 57] width 11 height 20
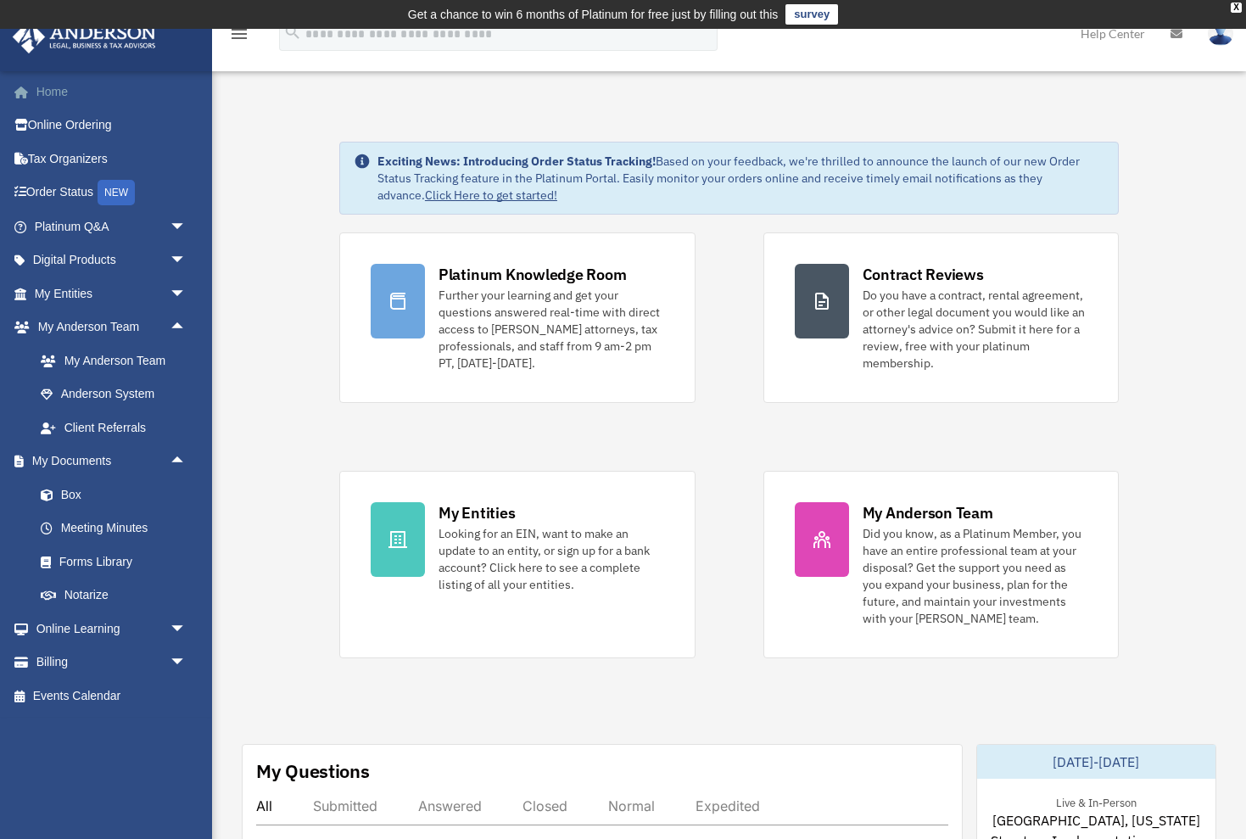
click at [48, 87] on link "Home" at bounding box center [112, 92] width 200 height 34
click at [108, 325] on link "My Anderson Team arrow_drop_up" at bounding box center [112, 327] width 200 height 34
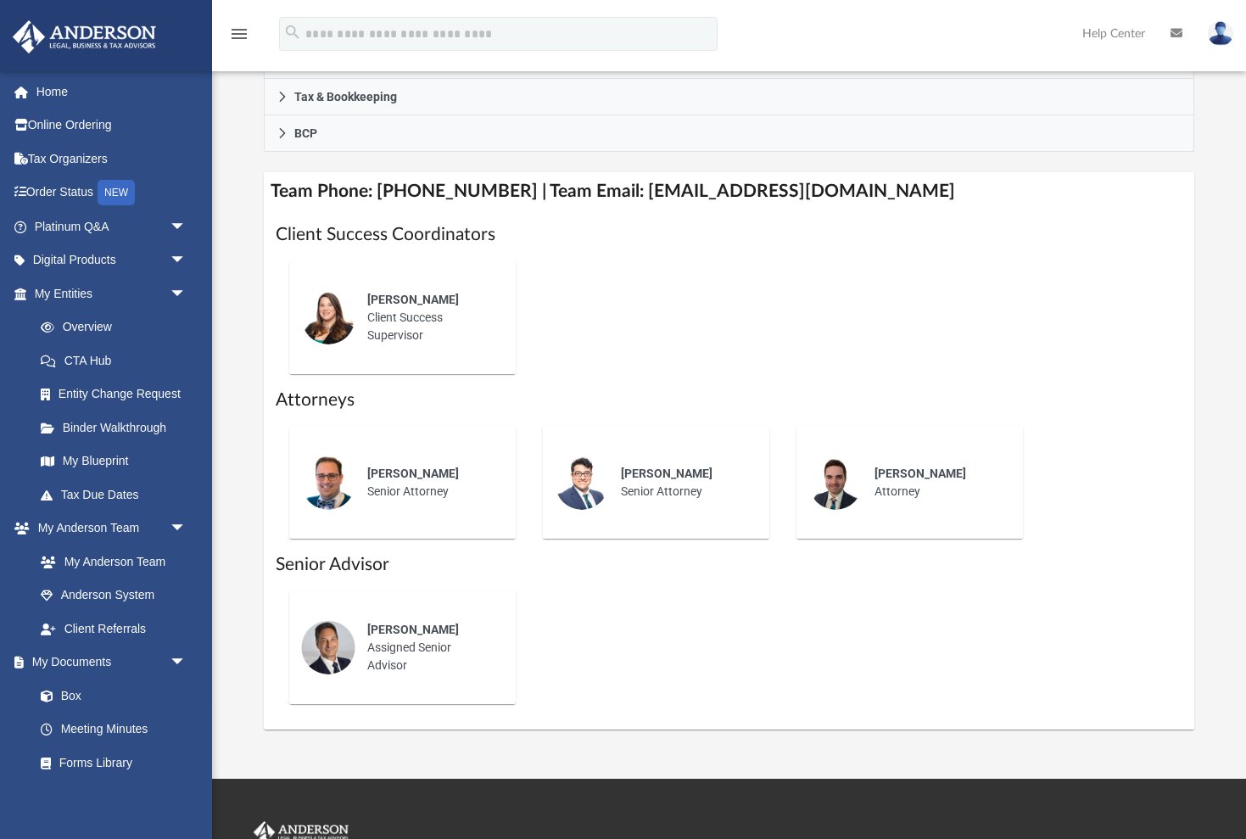
scroll to position [594, 0]
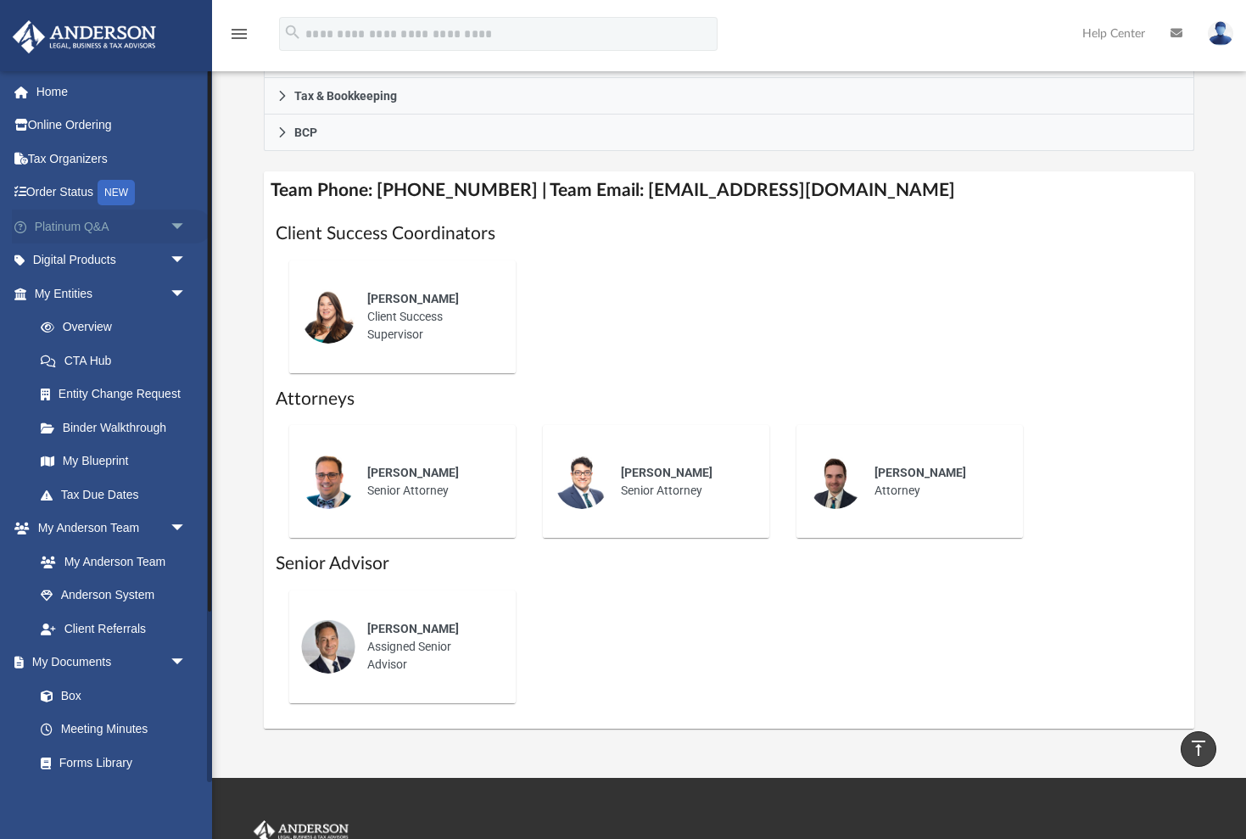
click at [72, 222] on link "Platinum Q&A arrow_drop_down" at bounding box center [112, 227] width 200 height 34
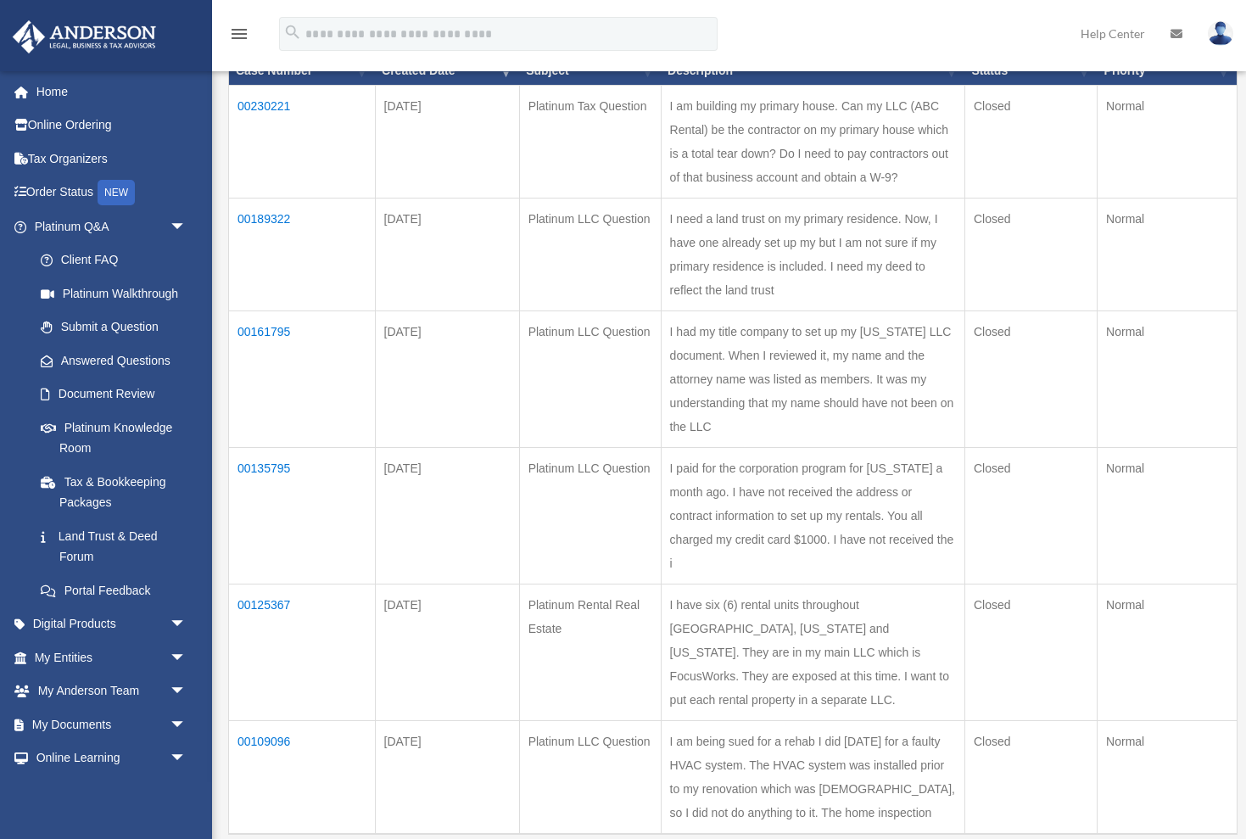
scroll to position [260, 0]
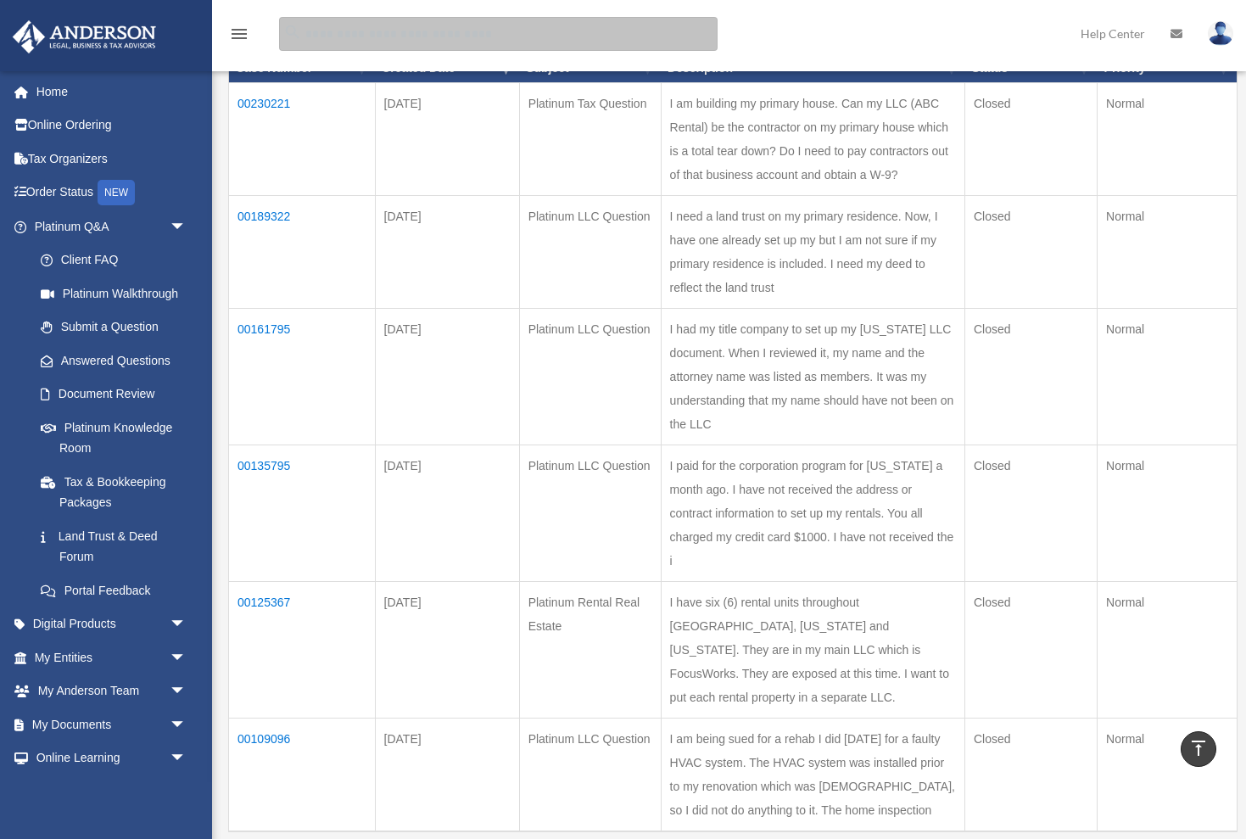
click at [471, 28] on input "search" at bounding box center [498, 34] width 439 height 34
type input "**********"
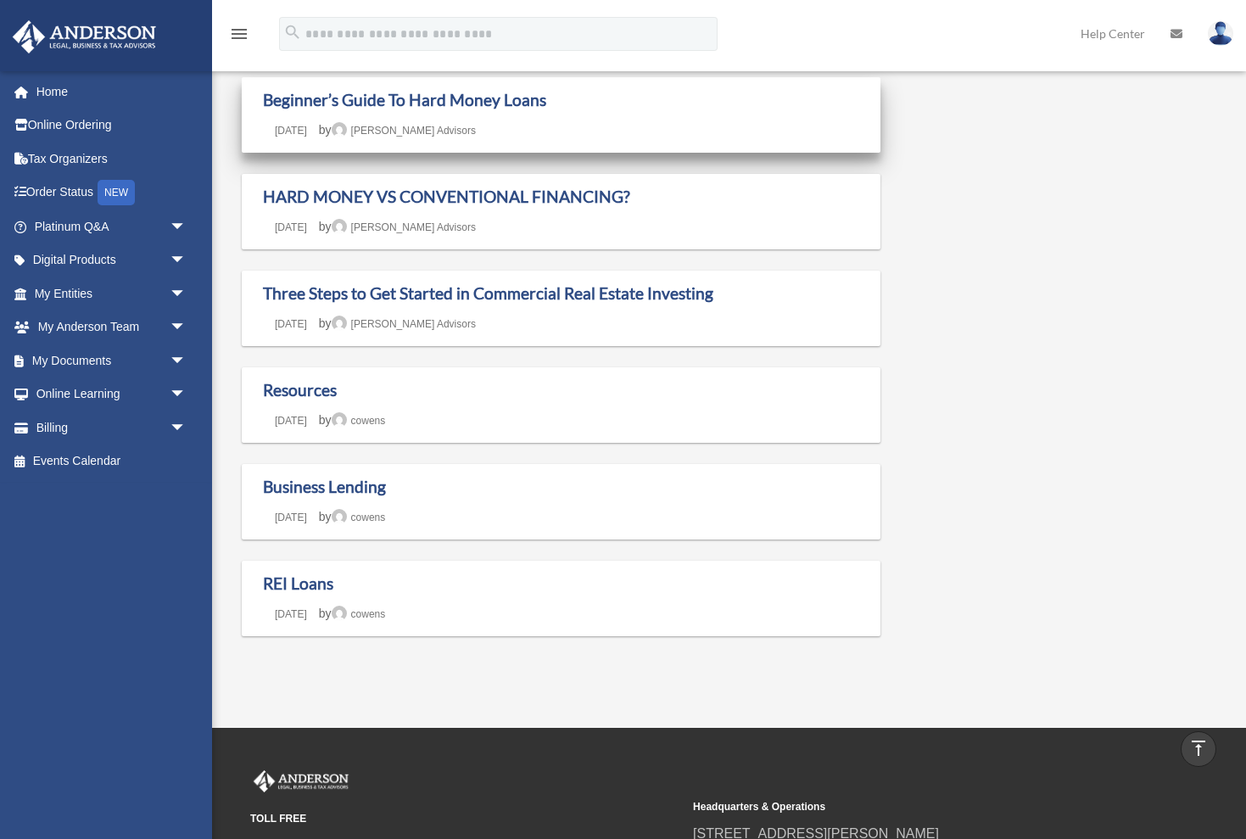
scroll to position [545, 0]
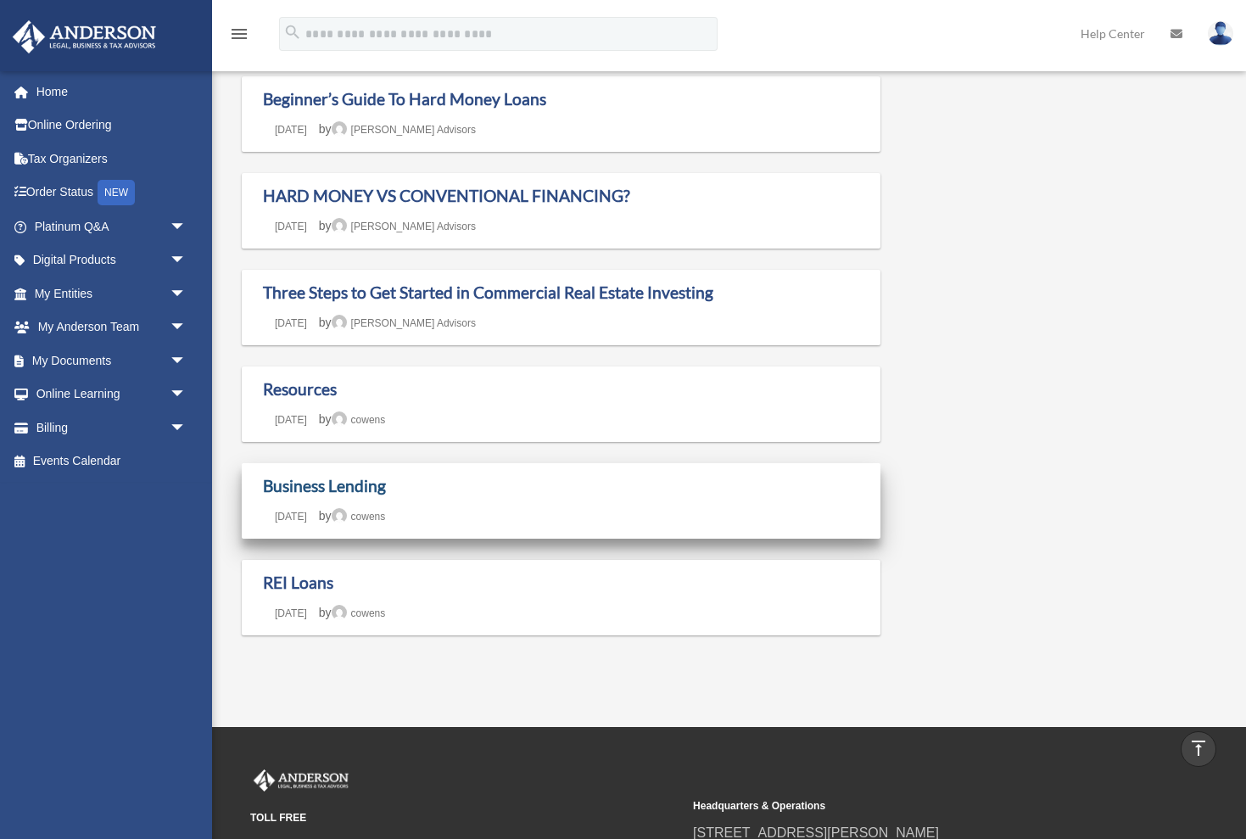
click at [321, 477] on link "Business Lending" at bounding box center [324, 486] width 123 height 20
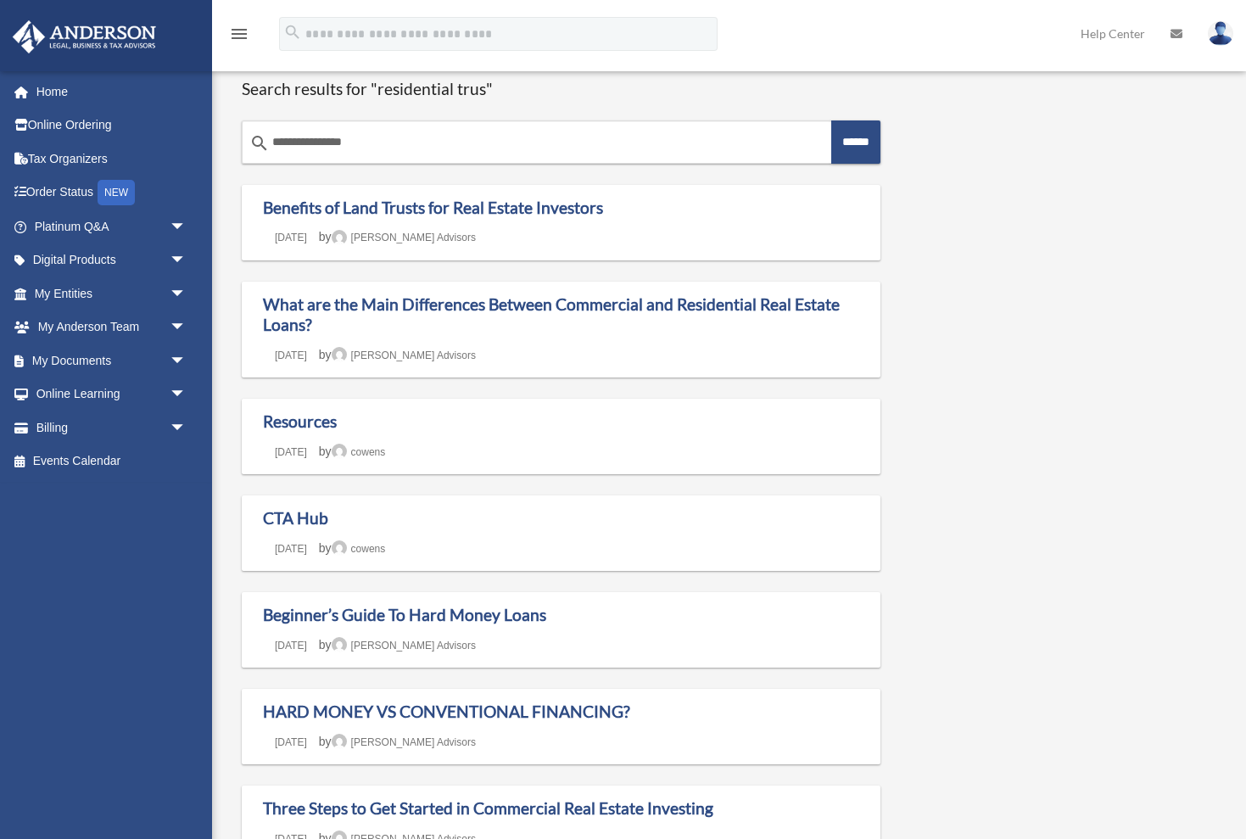
scroll to position [545, 0]
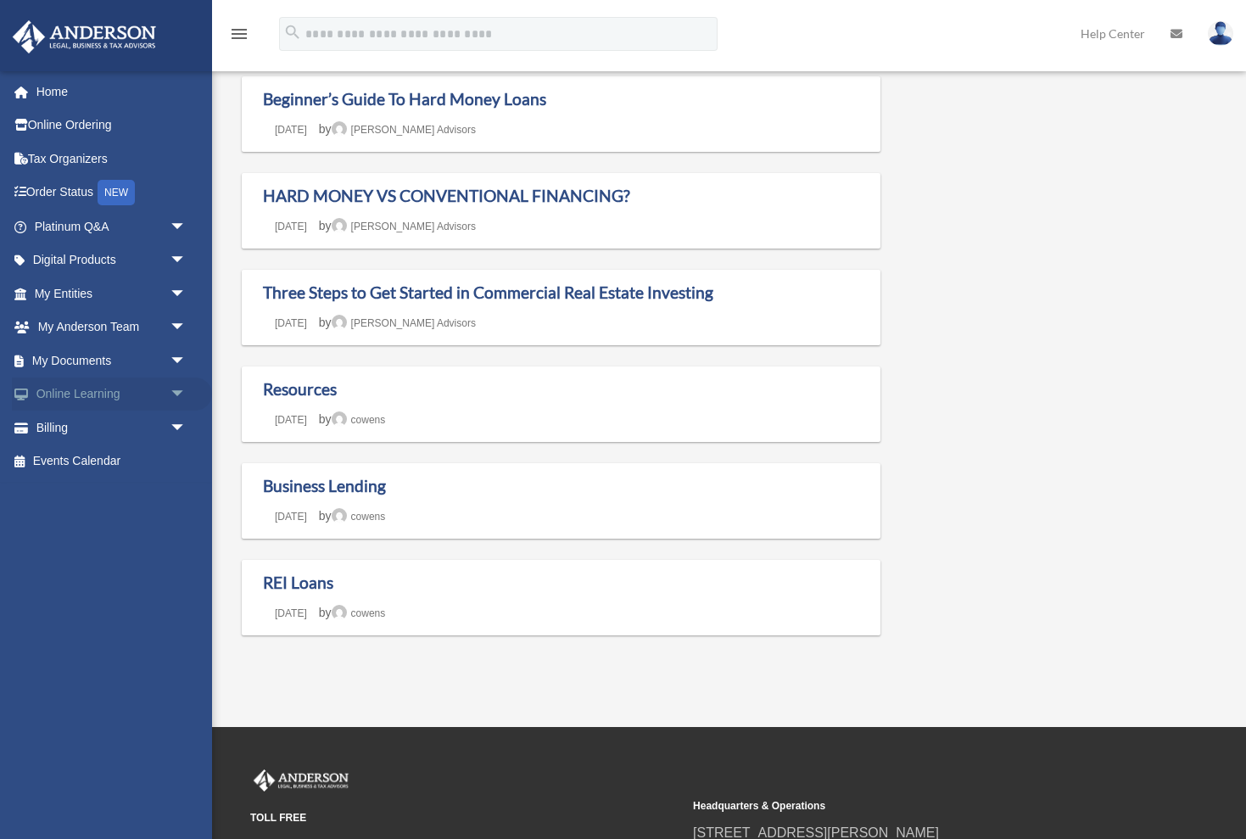
click at [148, 389] on link "Online Learning arrow_drop_down" at bounding box center [112, 394] width 200 height 34
click at [171, 386] on span "arrow_drop_down" at bounding box center [187, 394] width 34 height 35
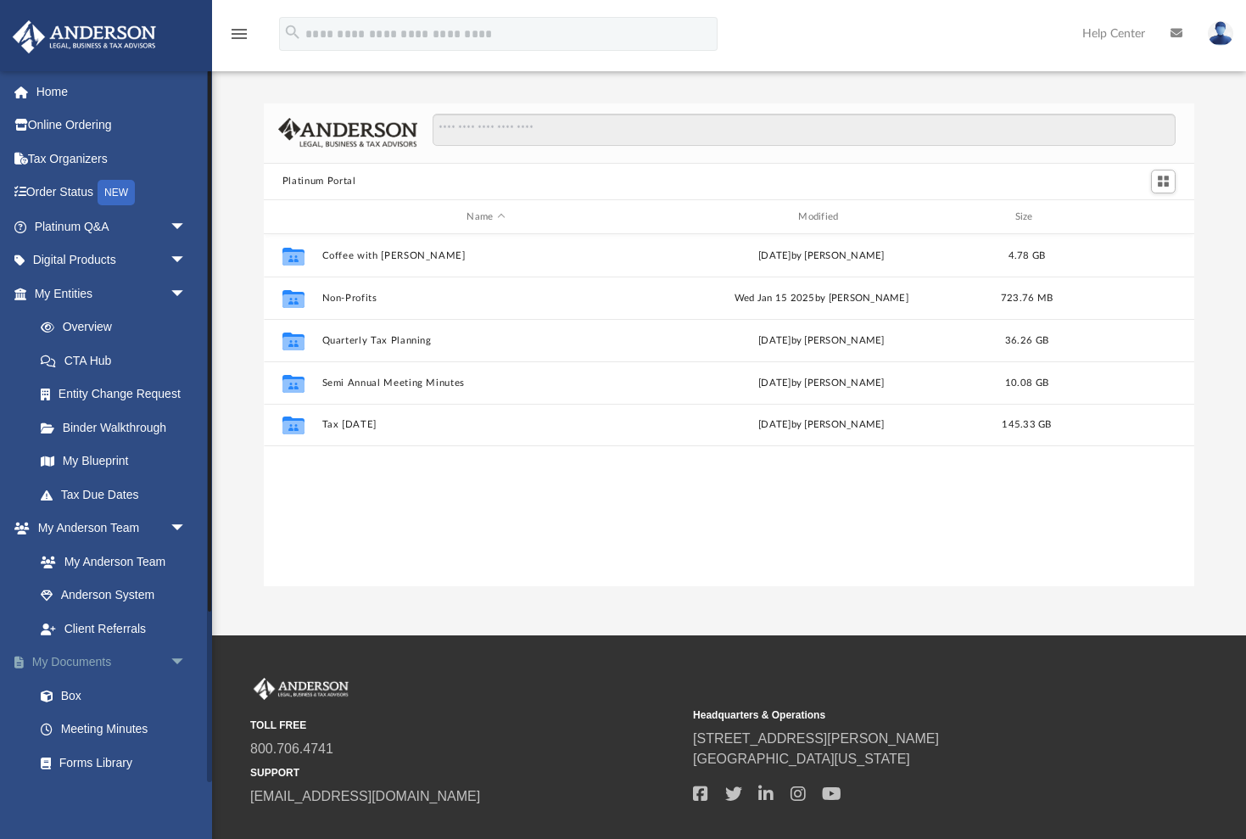
scroll to position [386, 930]
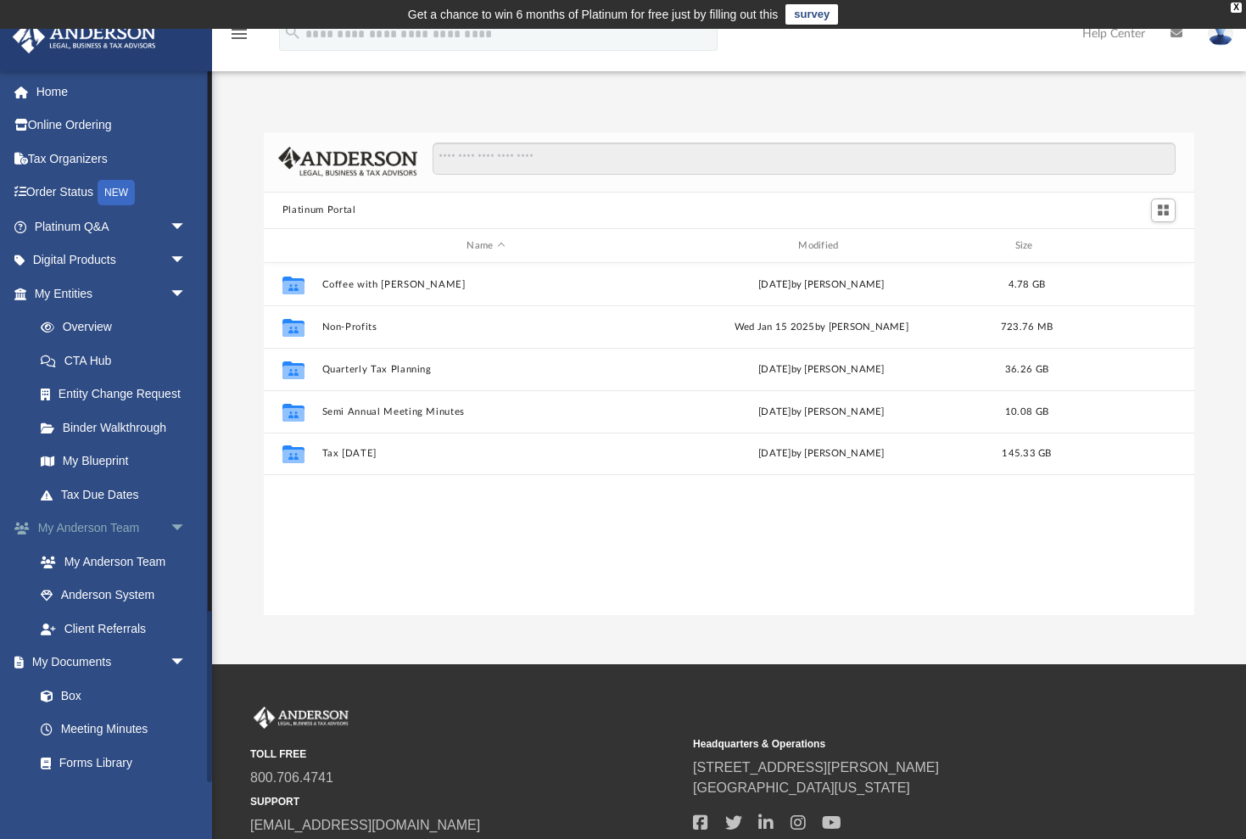
click at [170, 522] on span "arrow_drop_down" at bounding box center [187, 528] width 34 height 35
click at [170, 523] on span "arrow_drop_up" at bounding box center [187, 528] width 34 height 35
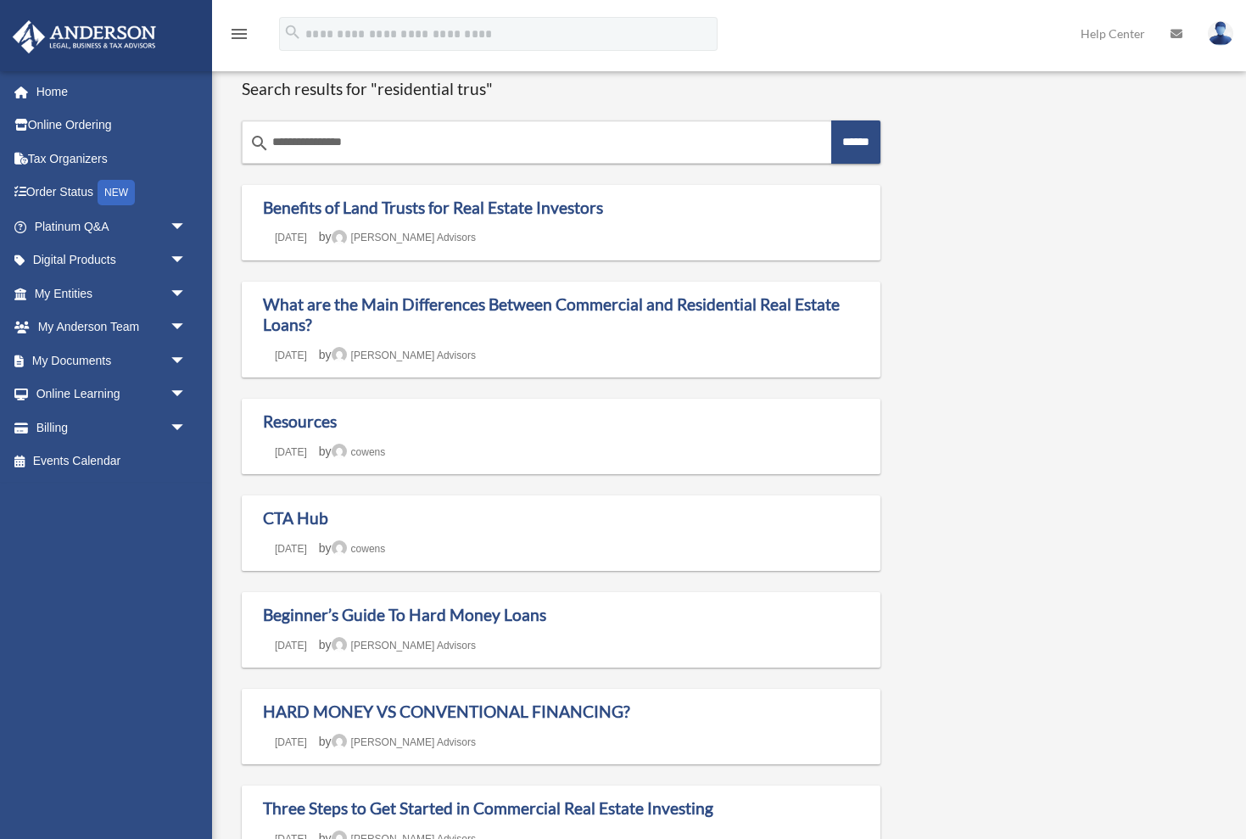
scroll to position [545, 0]
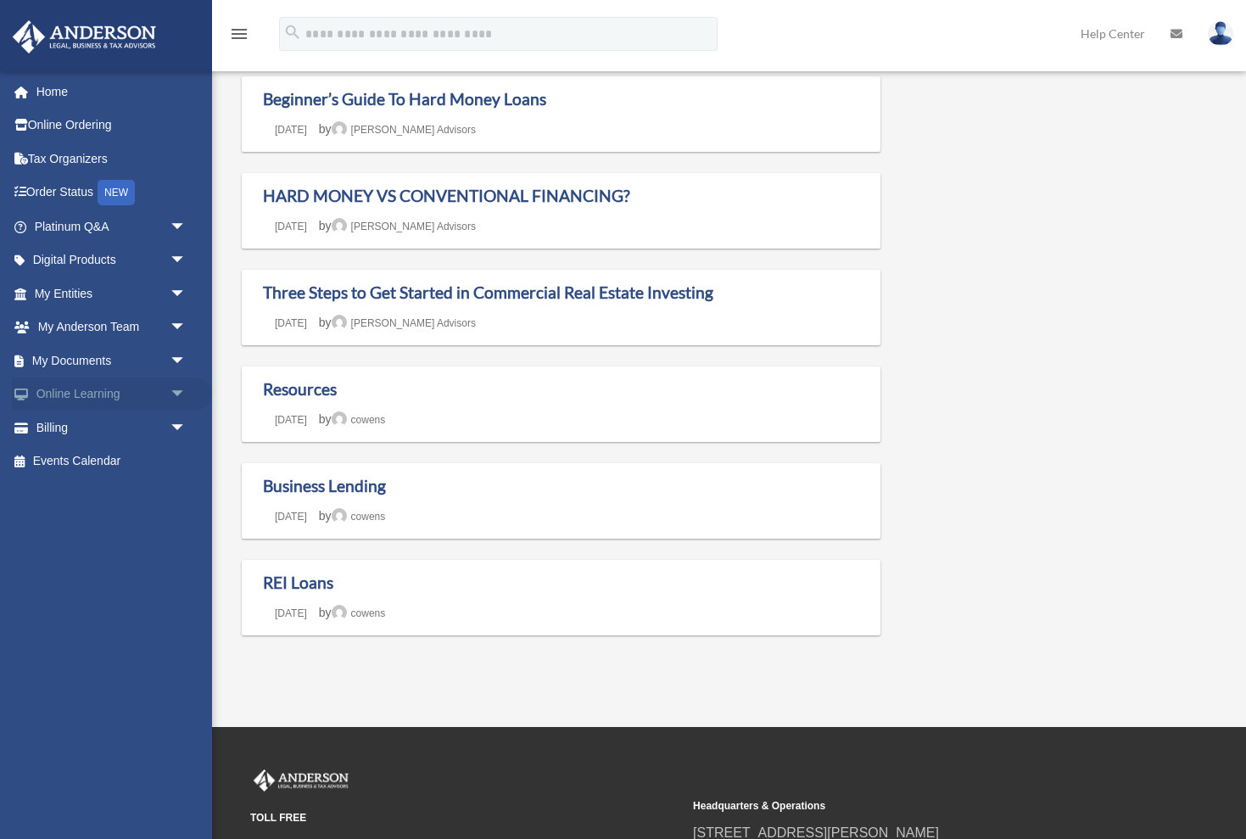
click at [171, 388] on span "arrow_drop_down" at bounding box center [187, 394] width 34 height 35
click at [111, 455] on link "Video Training" at bounding box center [118, 461] width 188 height 34
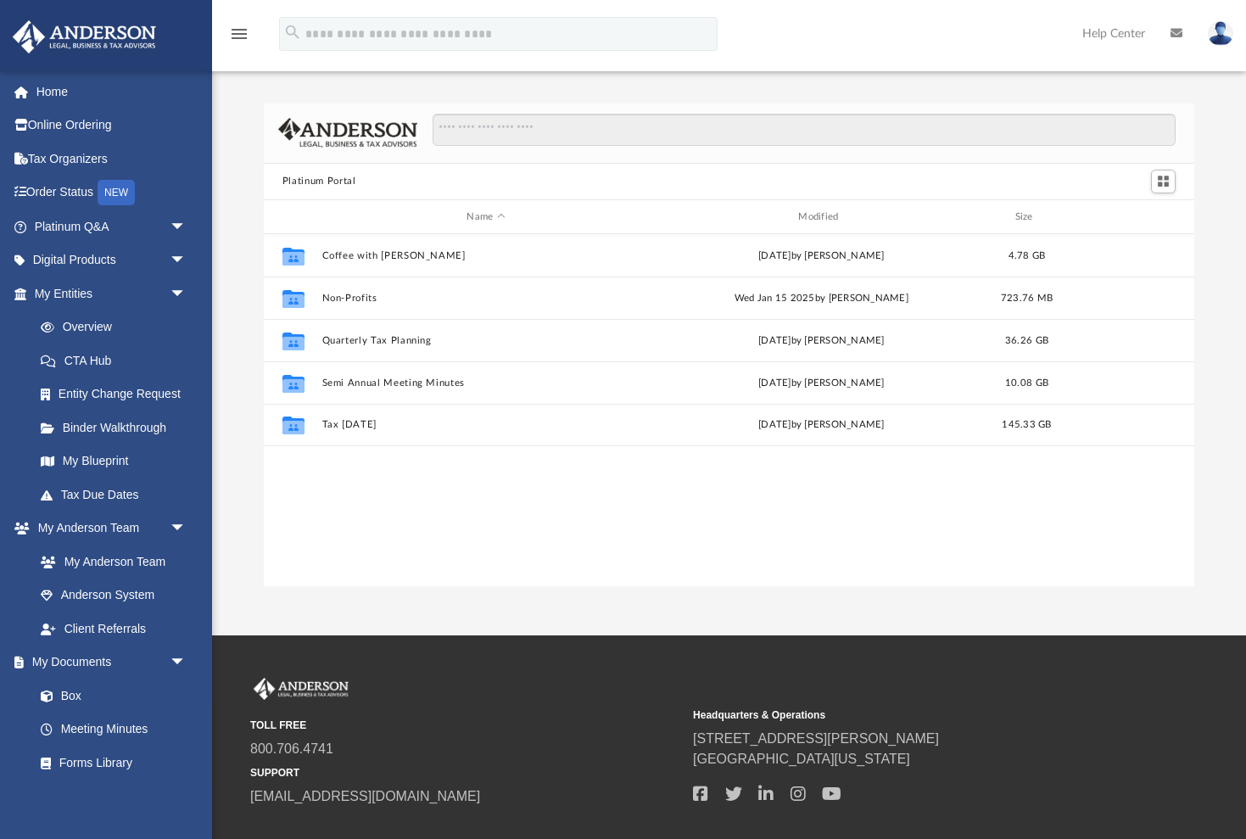
scroll to position [386, 930]
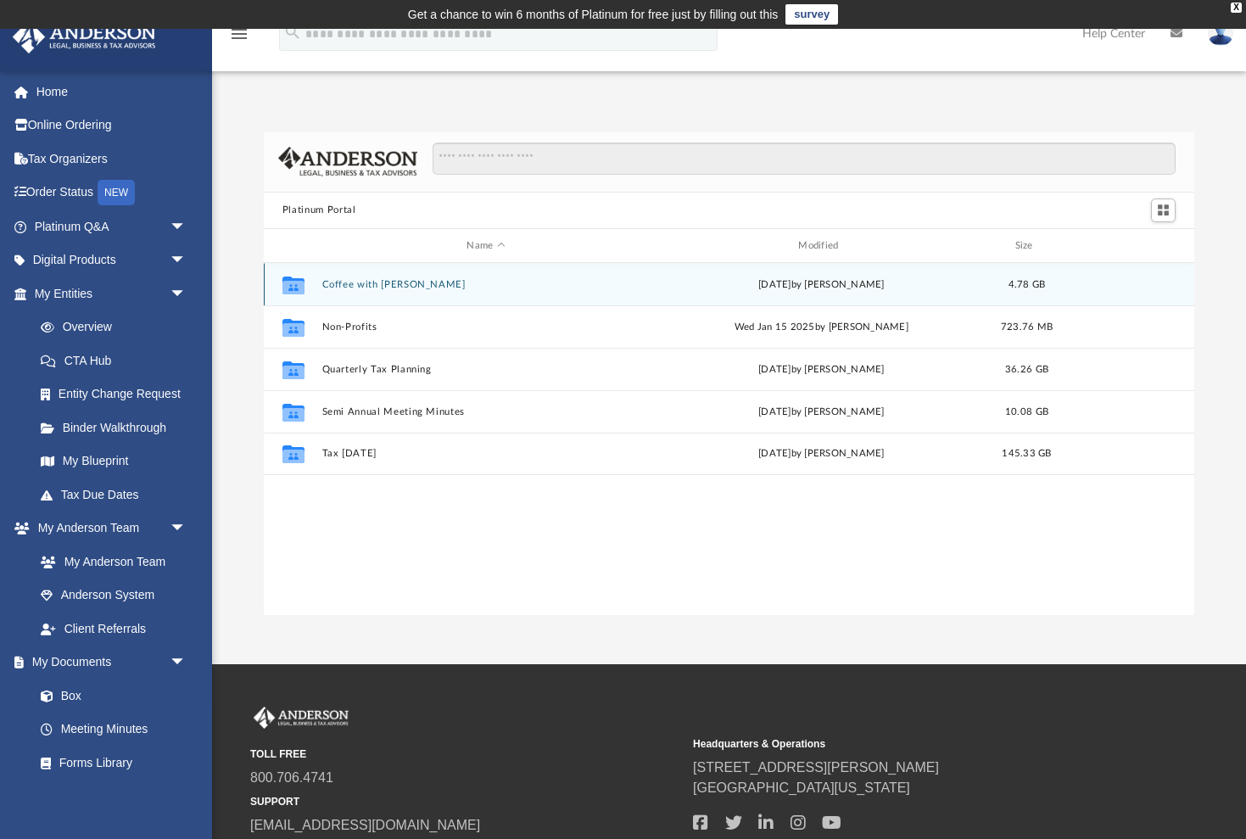
click at [304, 286] on icon "Collaborated Folder" at bounding box center [293, 284] width 27 height 27
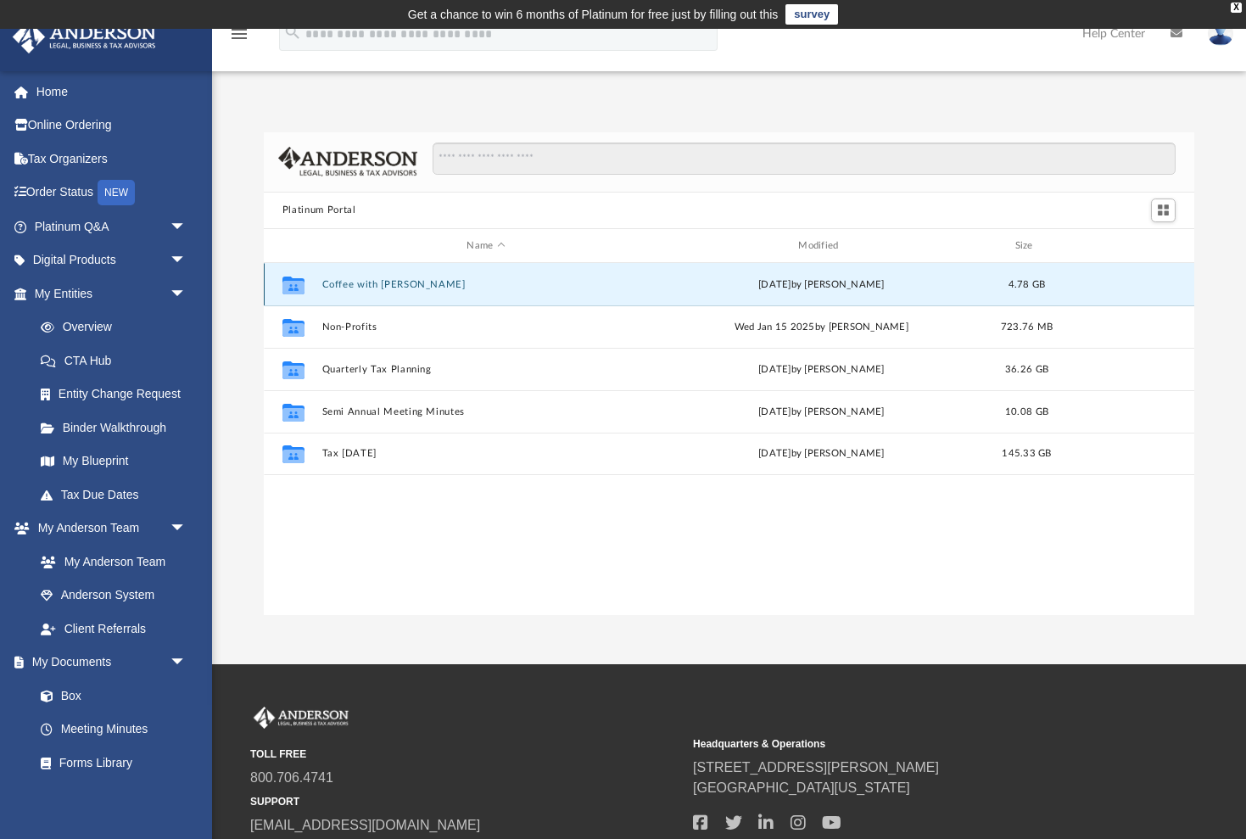
click at [304, 286] on icon "grid" at bounding box center [293, 288] width 22 height 14
click at [293, 286] on icon "grid" at bounding box center [293, 288] width 22 height 14
click at [343, 283] on button "Coffee with Carl" at bounding box center [485, 284] width 328 height 11
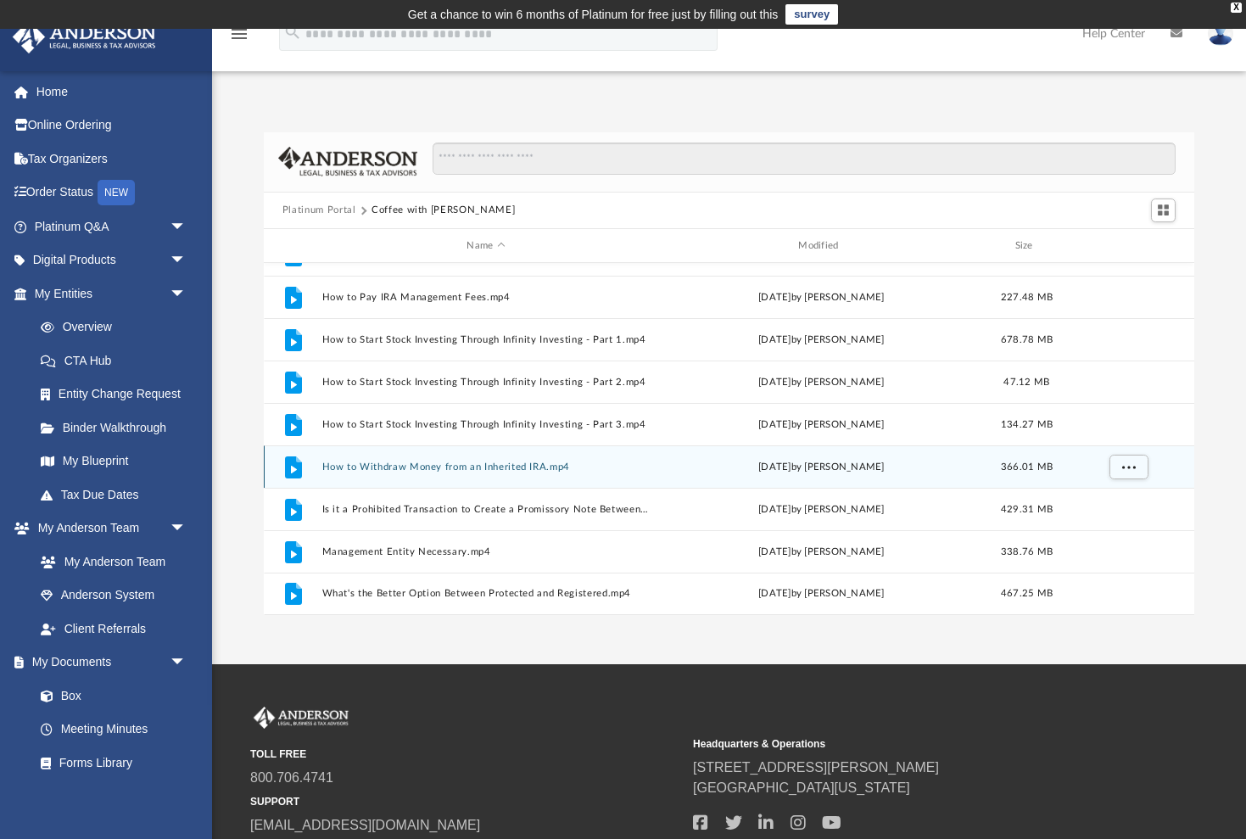
scroll to position [327, 0]
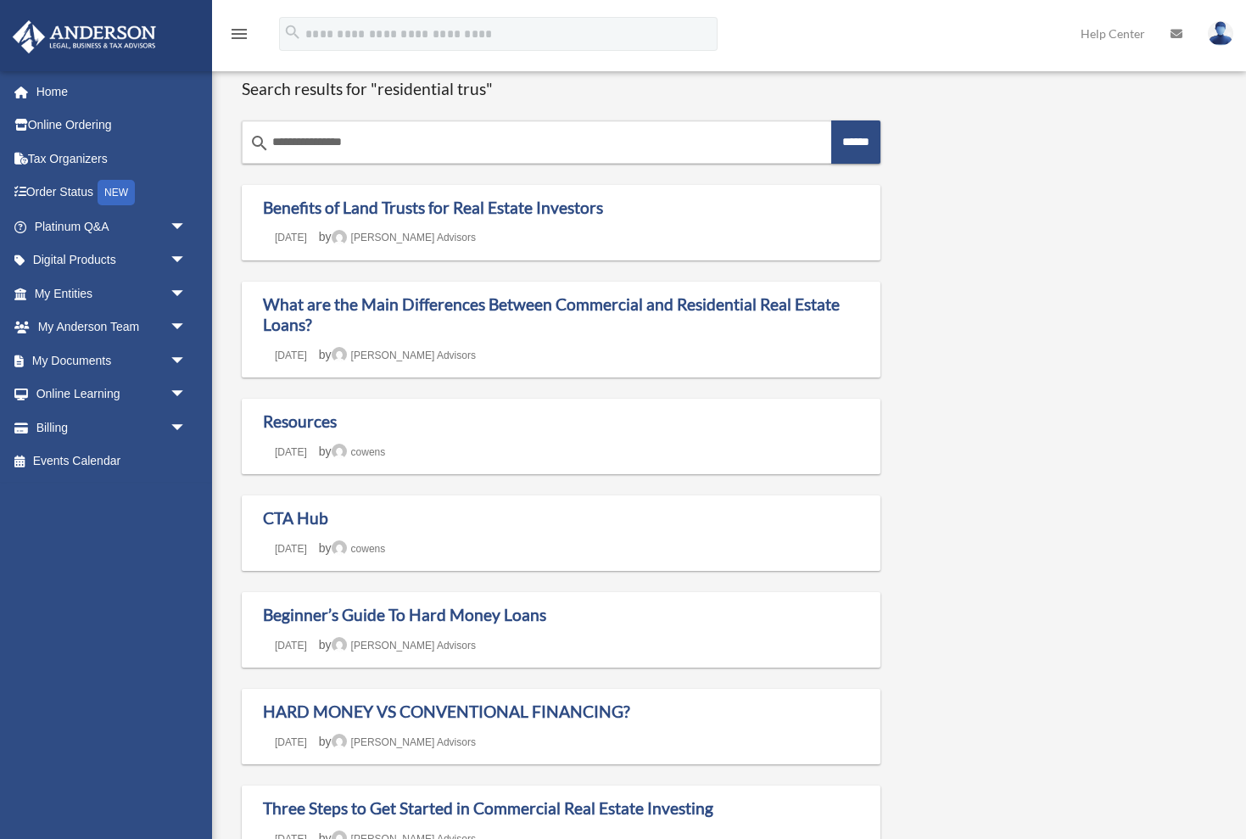
scroll to position [545, 0]
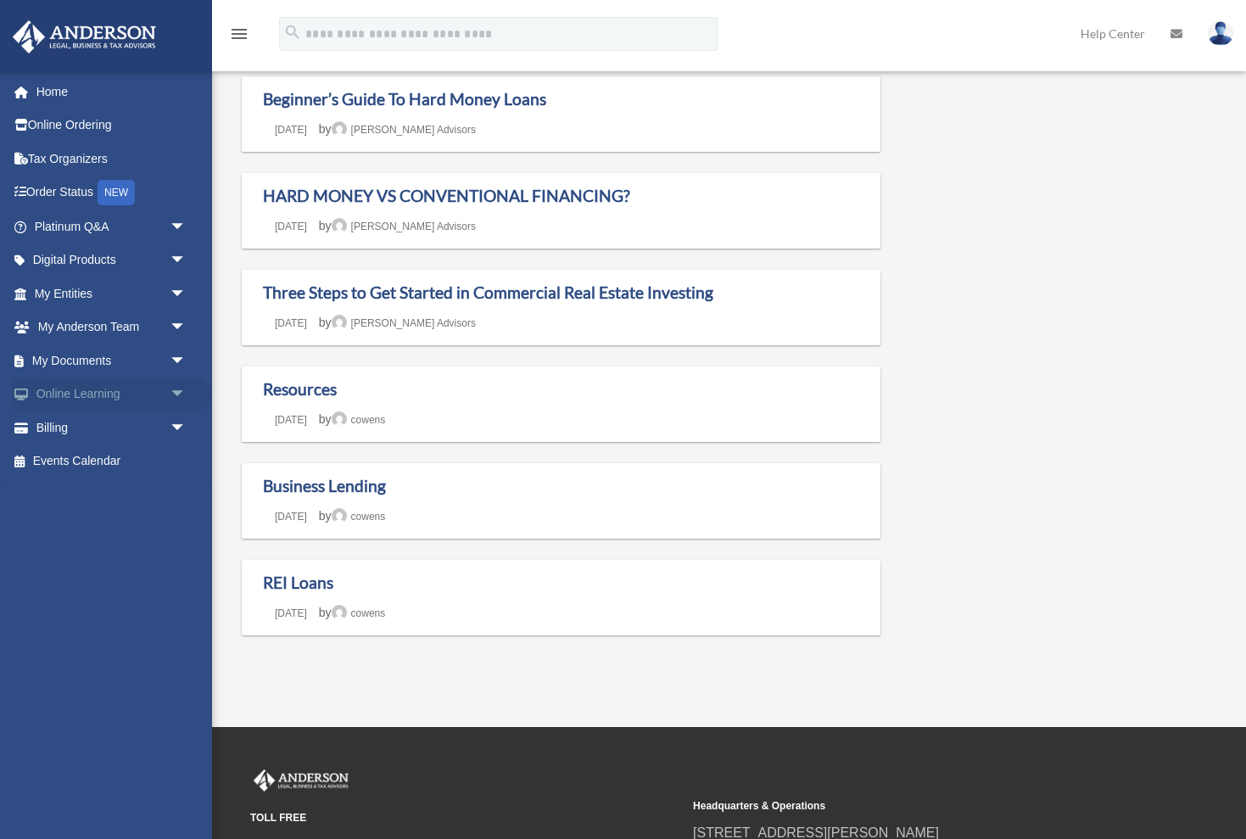
click at [178, 382] on span "arrow_drop_down" at bounding box center [187, 394] width 34 height 35
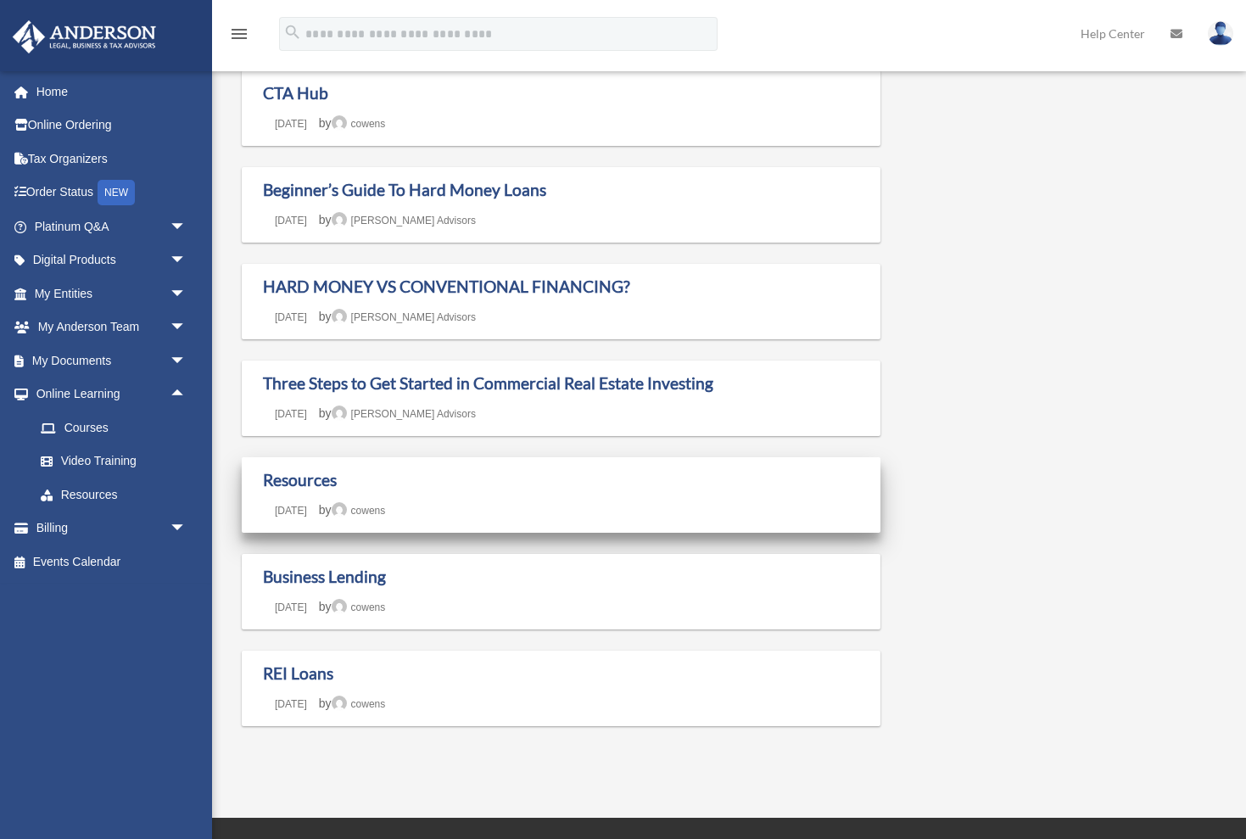
scroll to position [449, 0]
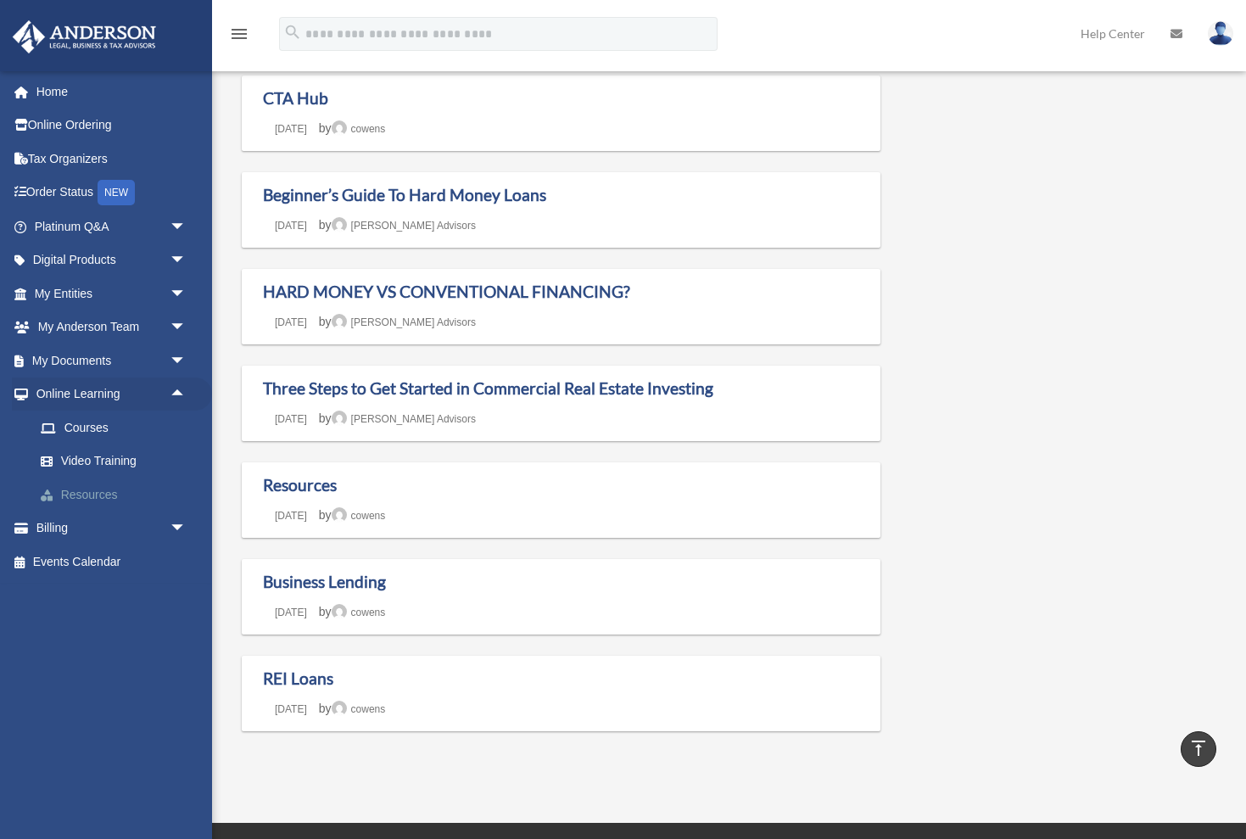
click at [98, 489] on link "Resources" at bounding box center [118, 495] width 188 height 34
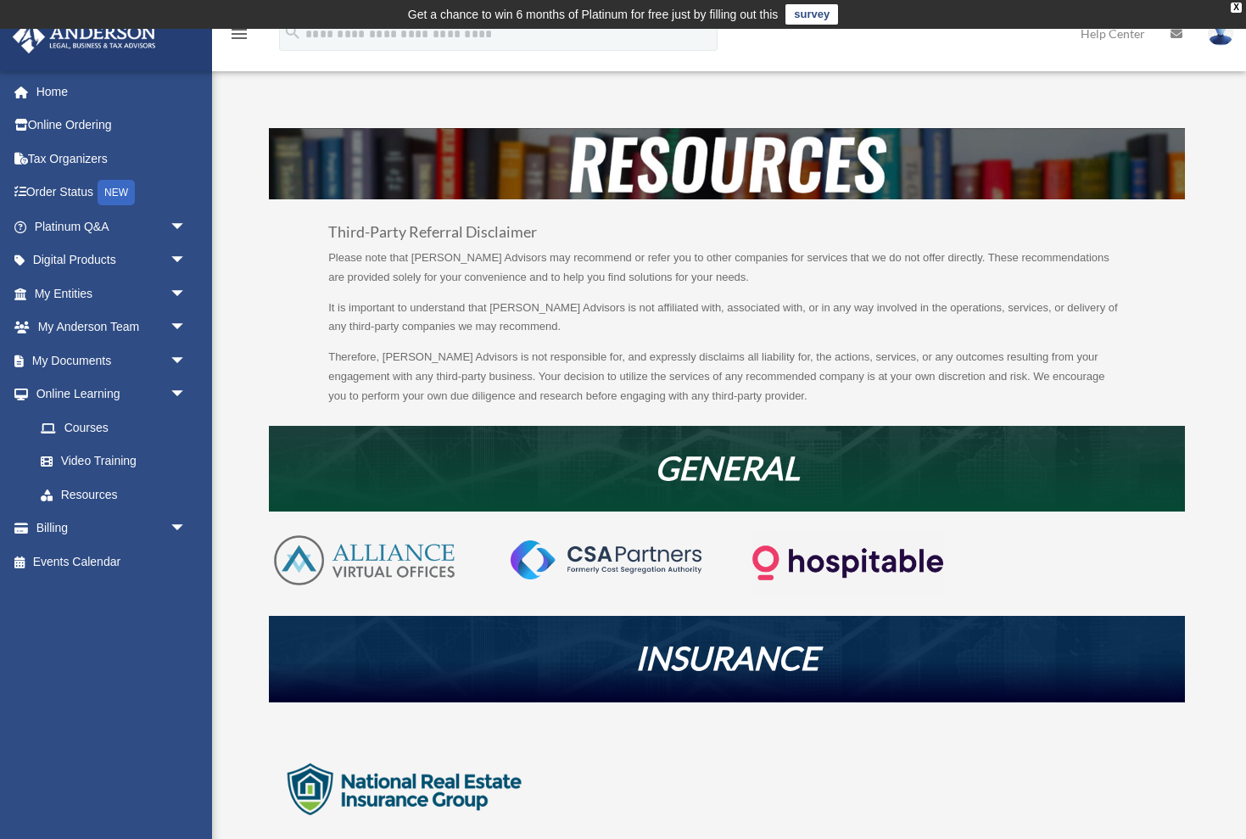
scroll to position [54, 0]
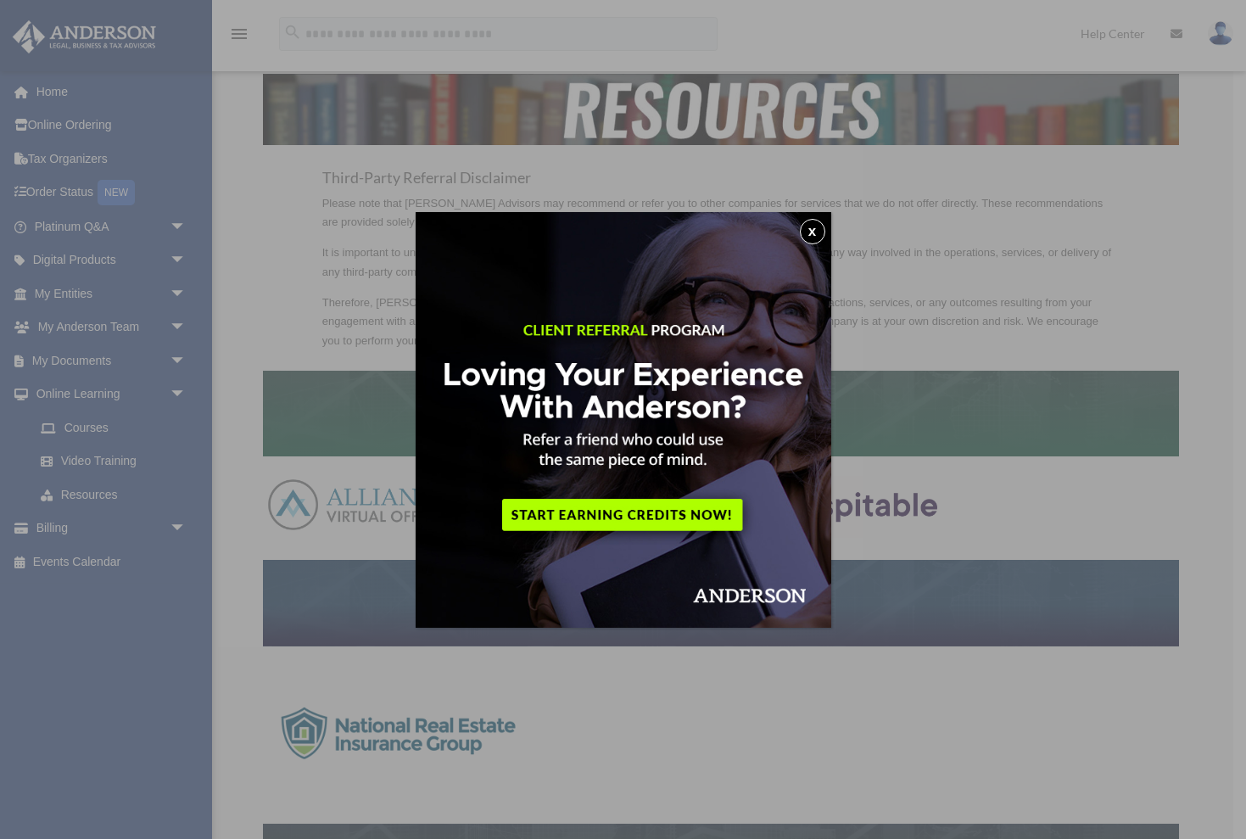
click at [808, 232] on button "x" at bounding box center [812, 231] width 25 height 25
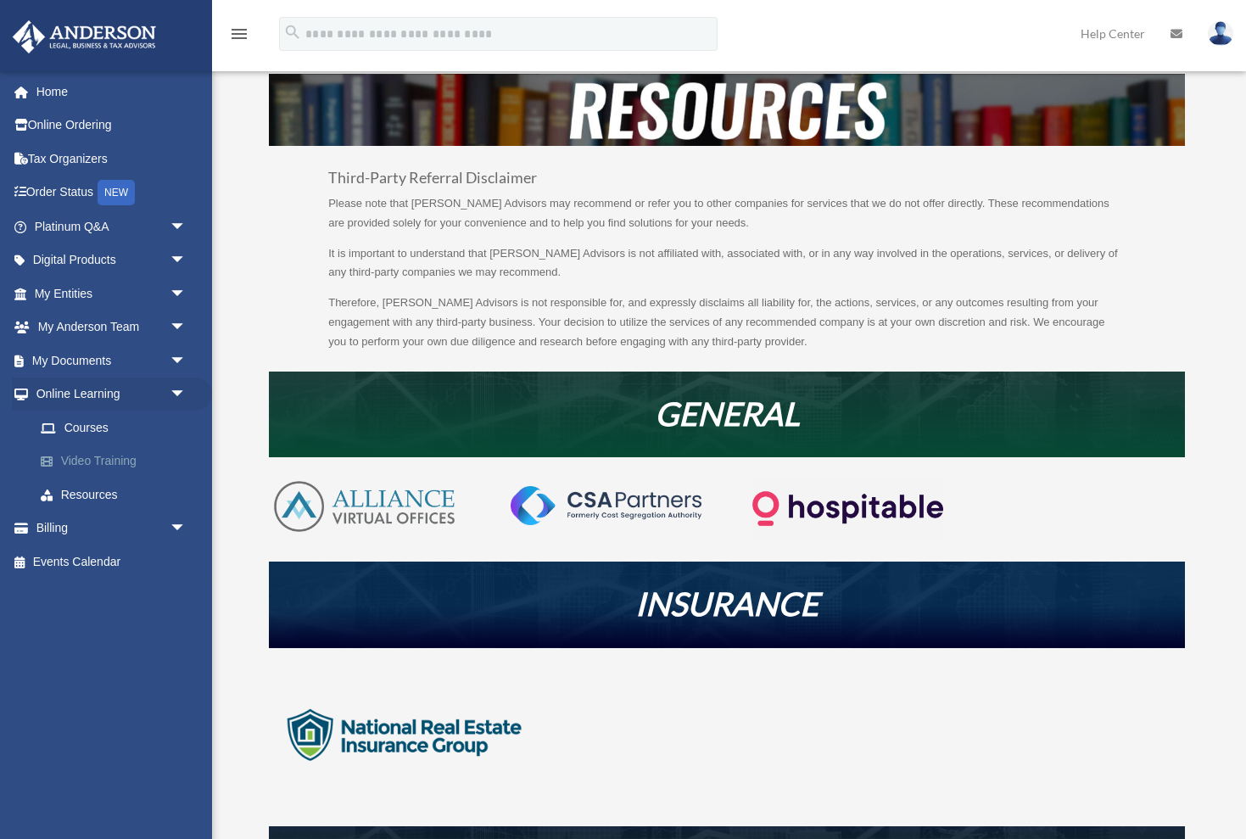
click at [103, 453] on link "Video Training" at bounding box center [118, 461] width 188 height 34
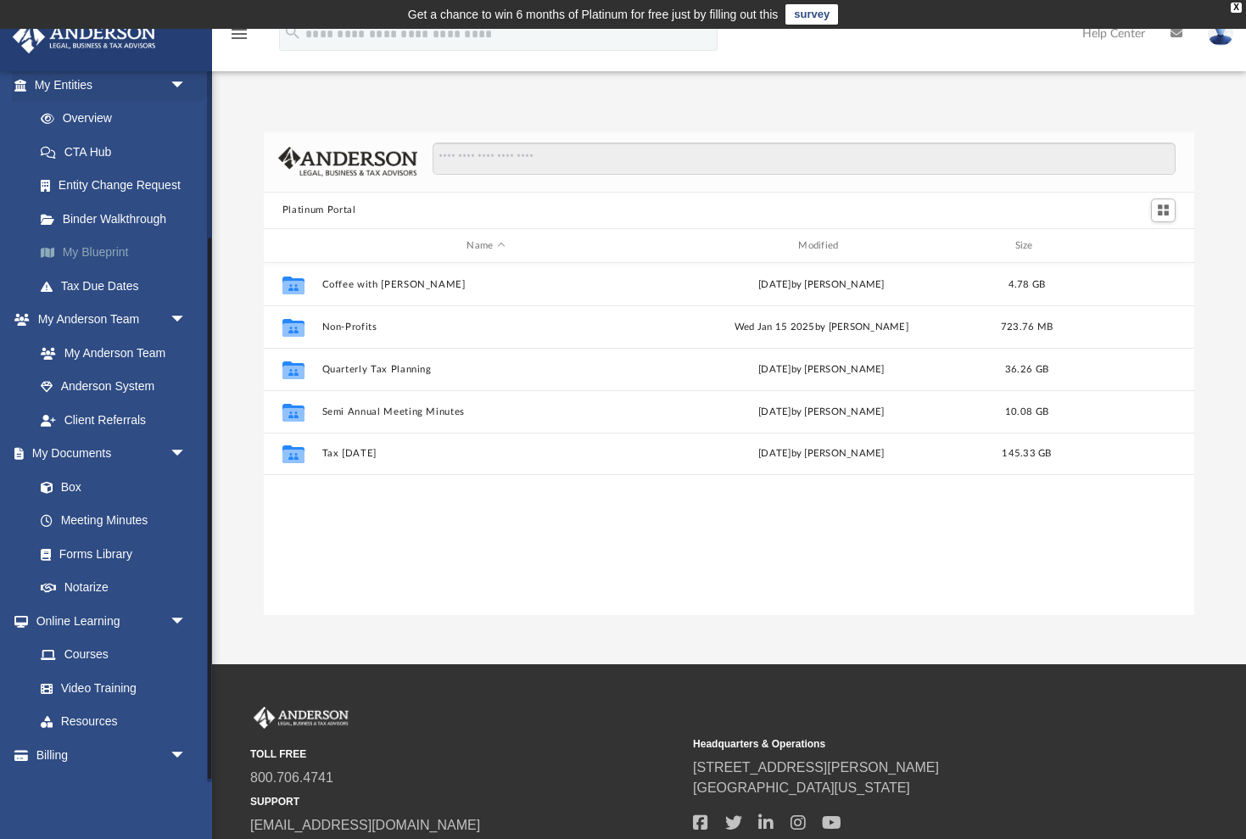
scroll to position [220, 0]
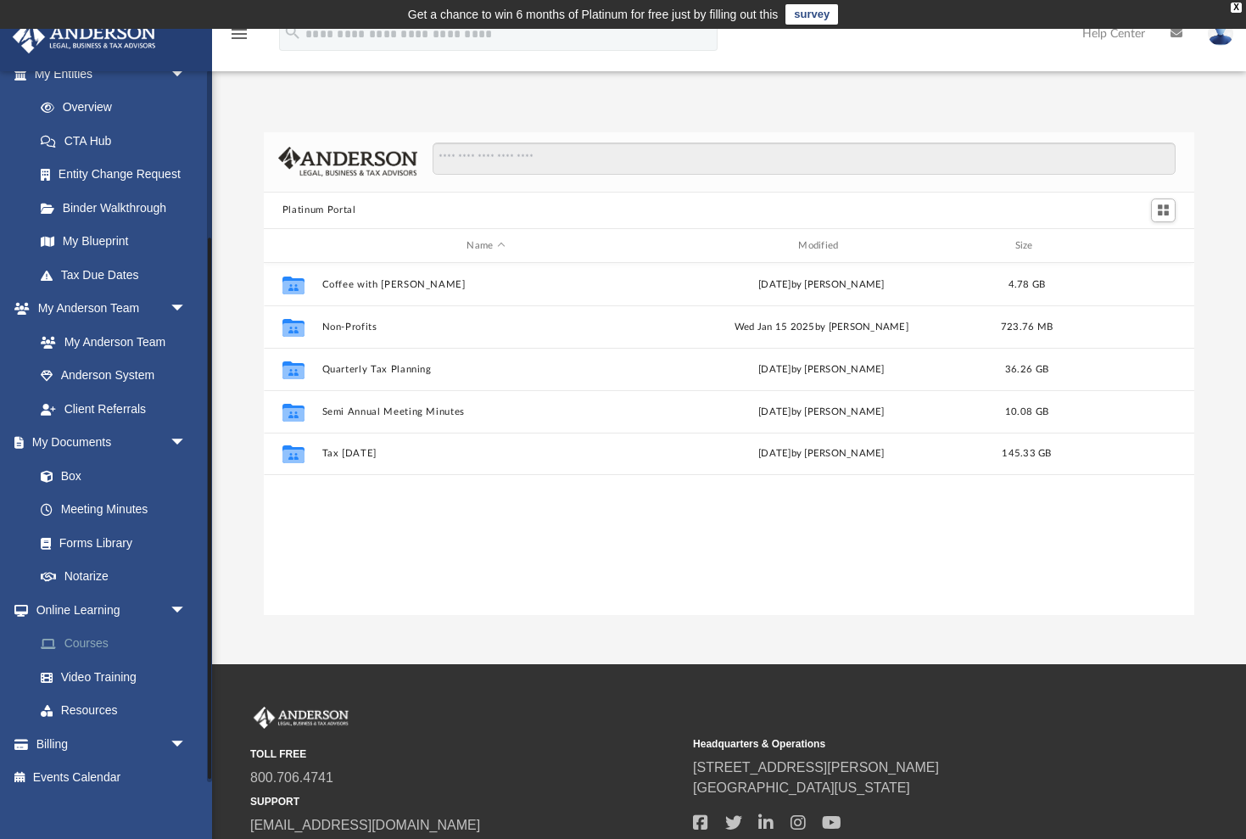
click at [100, 633] on link "Courses" at bounding box center [118, 644] width 188 height 34
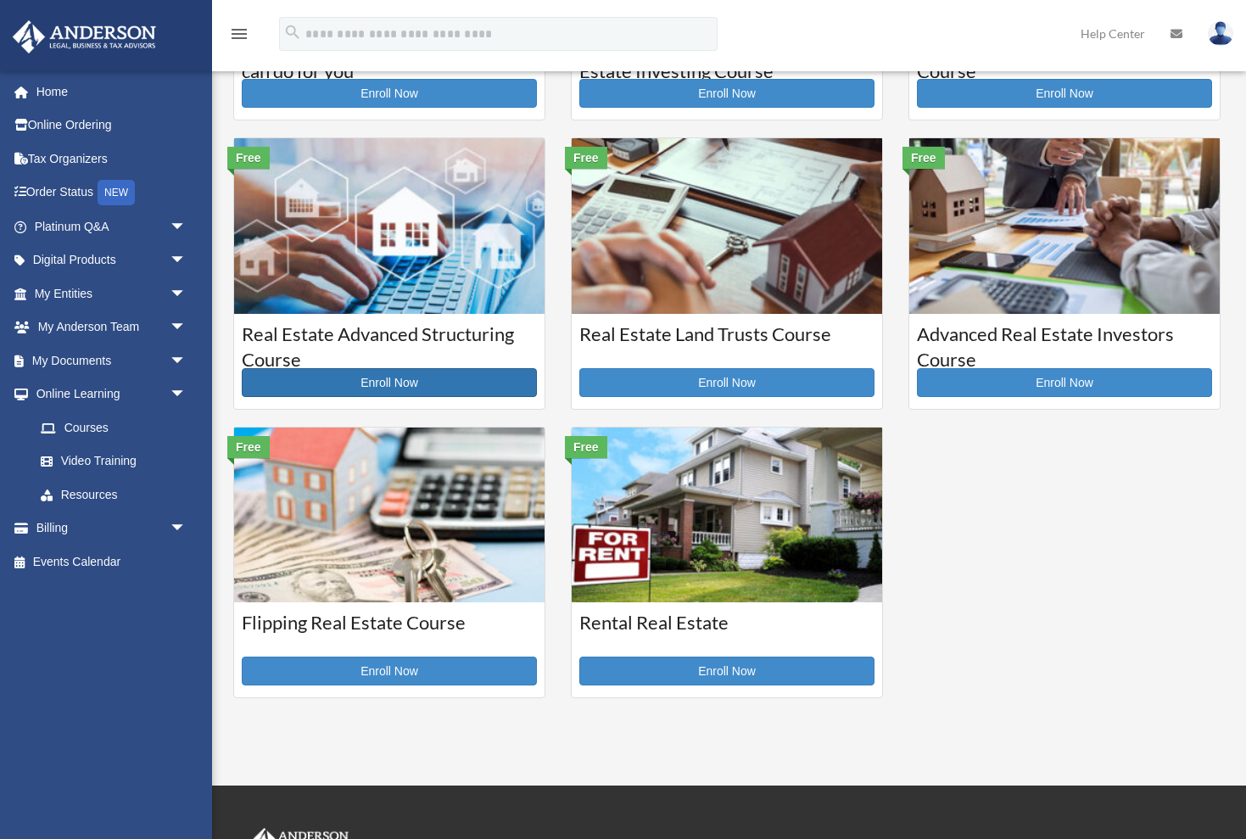
scroll to position [299, 0]
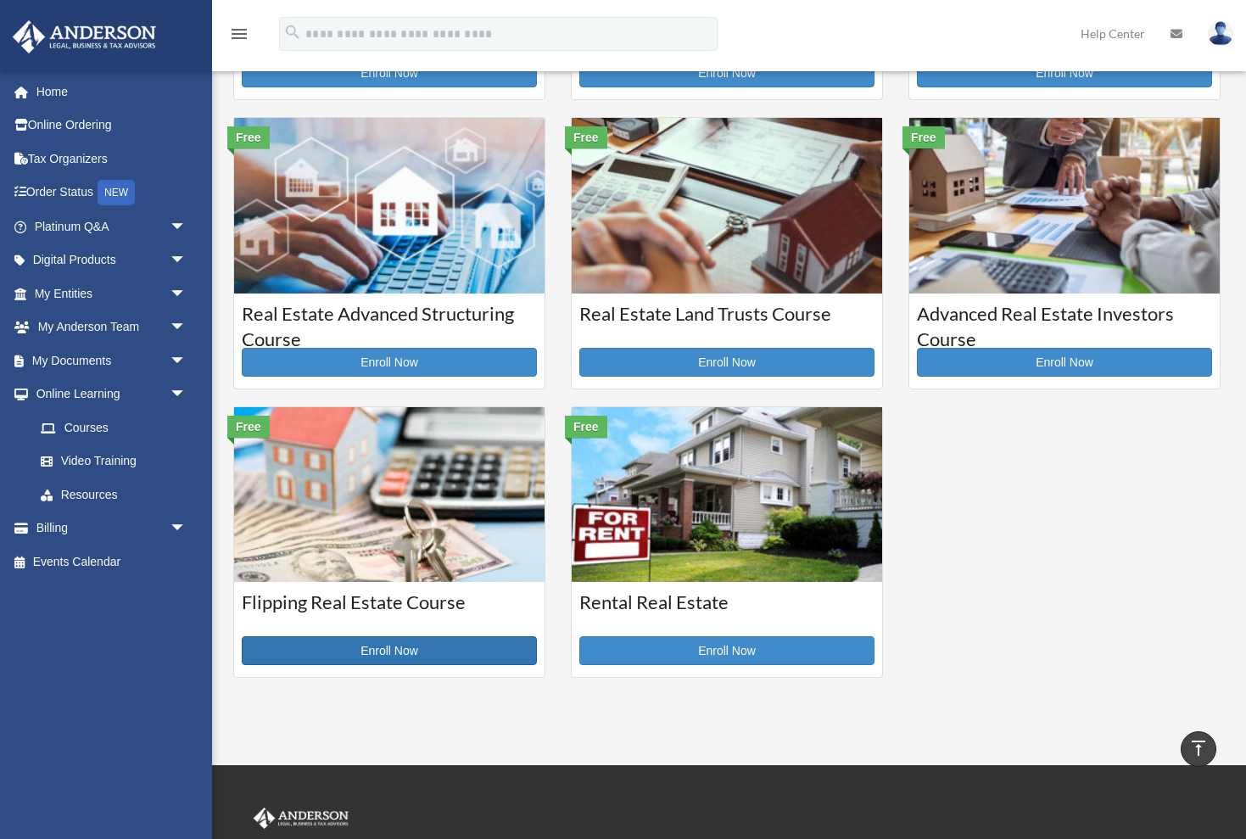
click at [398, 656] on link "Enroll Now" at bounding box center [389, 650] width 295 height 29
click at [396, 651] on link "Enroll Now" at bounding box center [389, 650] width 295 height 29
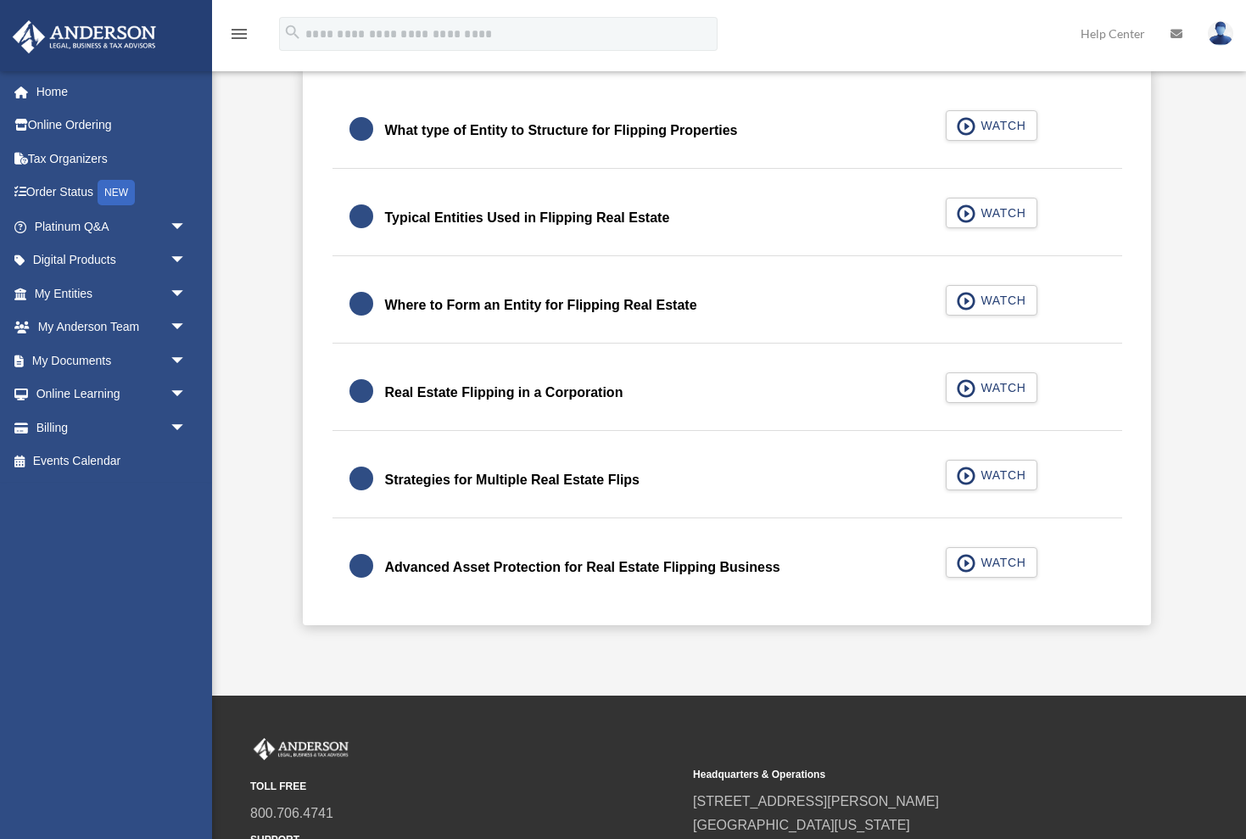
scroll to position [529, 0]
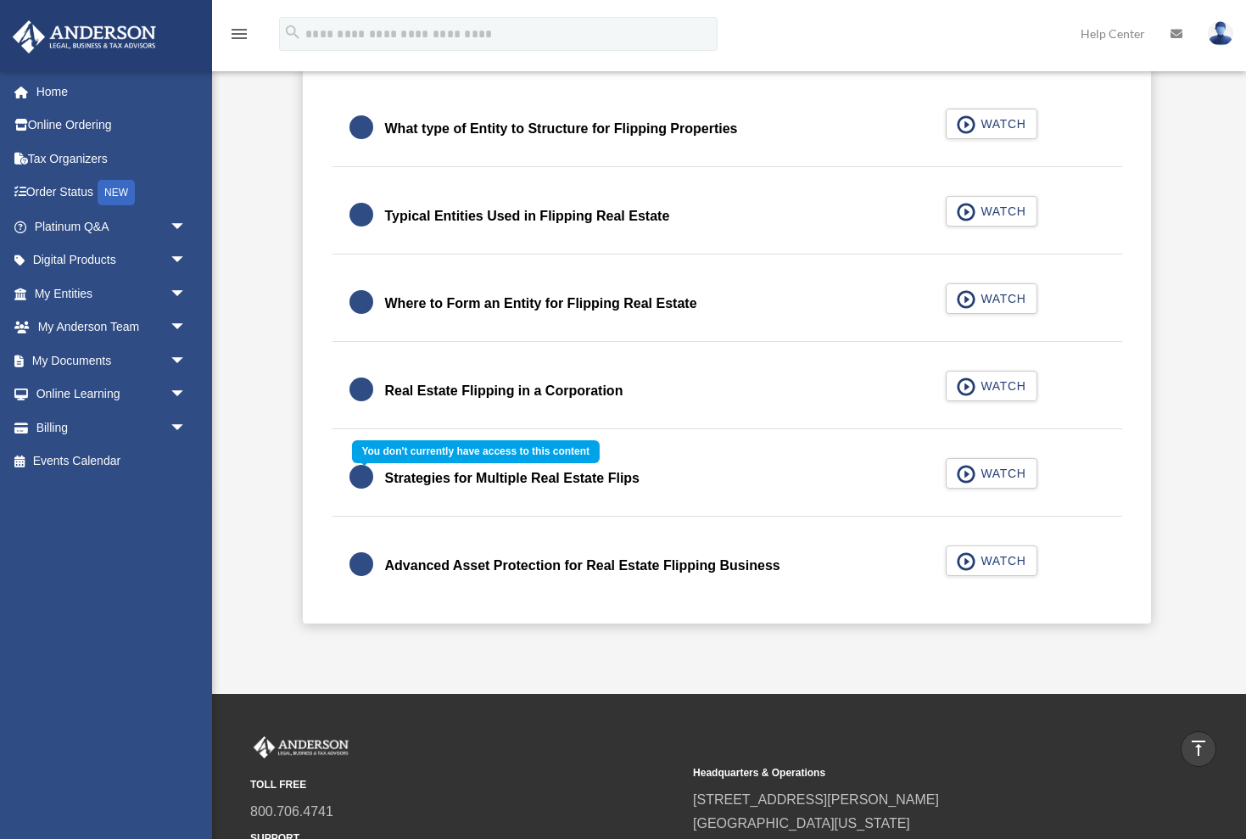
click at [1006, 470] on div "Strategies for Multiple Real Estate Flips WATCH" at bounding box center [726, 478] width 831 height 75
click at [1003, 471] on div "Strategies for Multiple Real Estate Flips WATCH" at bounding box center [726, 478] width 831 height 75
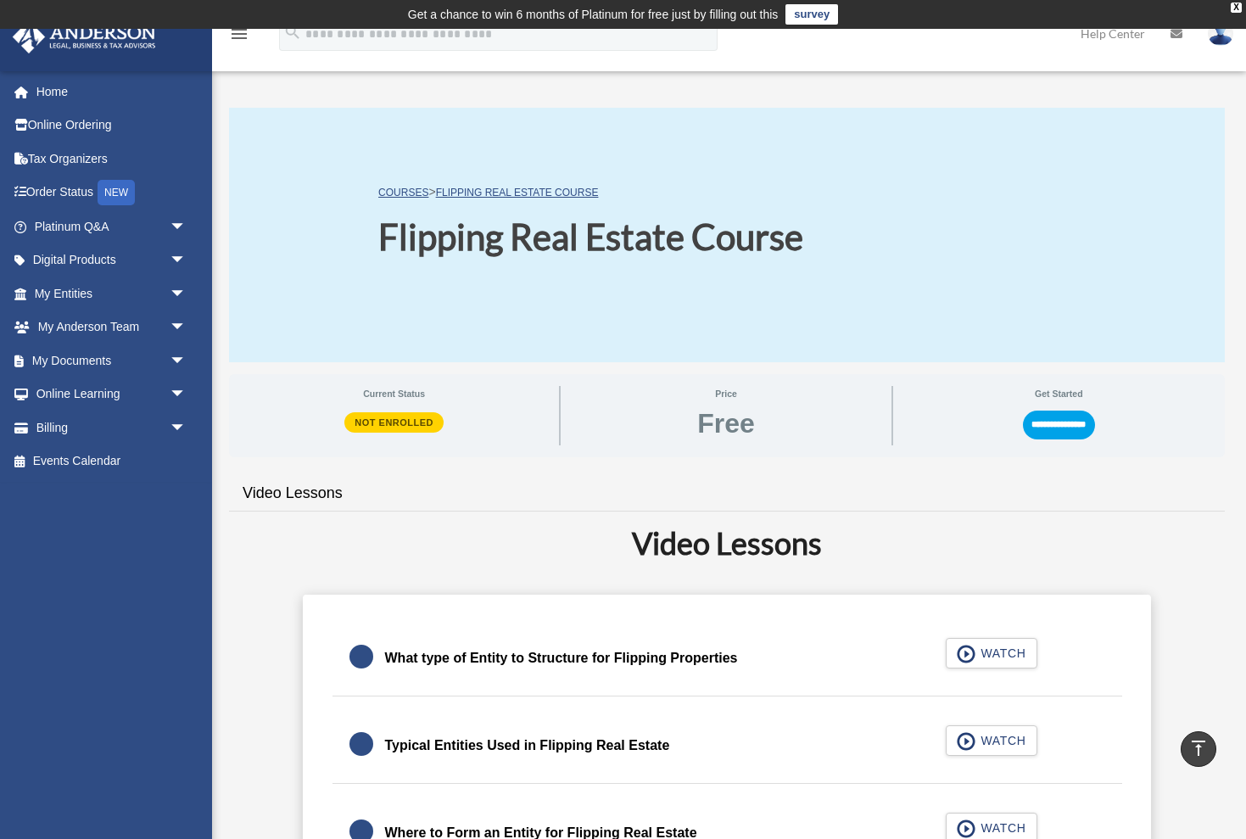
scroll to position [0, 0]
